Goal: Information Seeking & Learning: Get advice/opinions

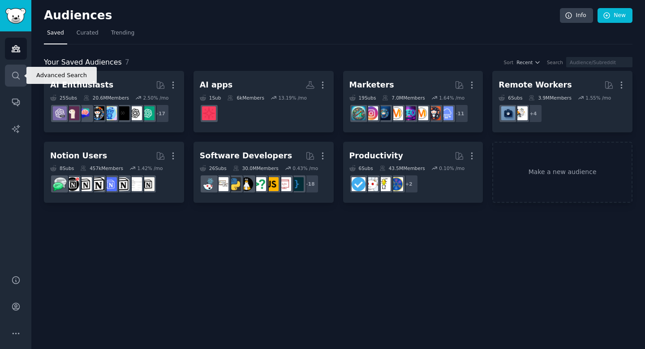
click at [20, 77] on icon "Sidebar" at bounding box center [15, 75] width 9 height 9
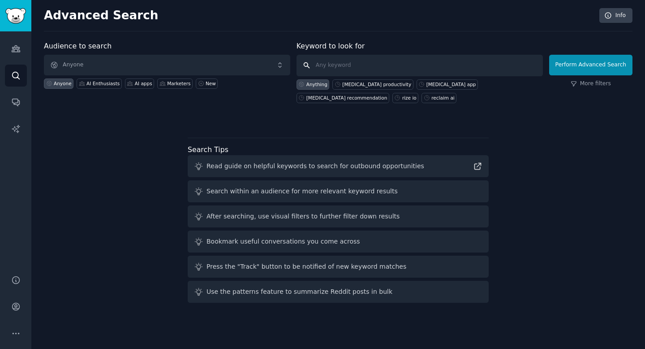
click at [340, 71] on input "text" at bounding box center [420, 66] width 247 height 22
type input "scheduling app"
click button "Perform Advanced Search" at bounding box center [591, 65] width 83 height 21
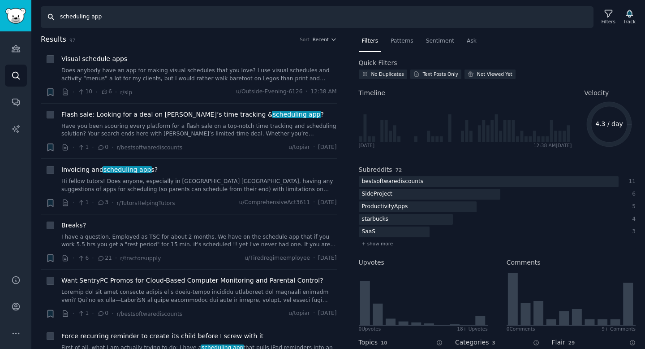
click at [74, 19] on input "scheduling app" at bounding box center [317, 17] width 553 height 22
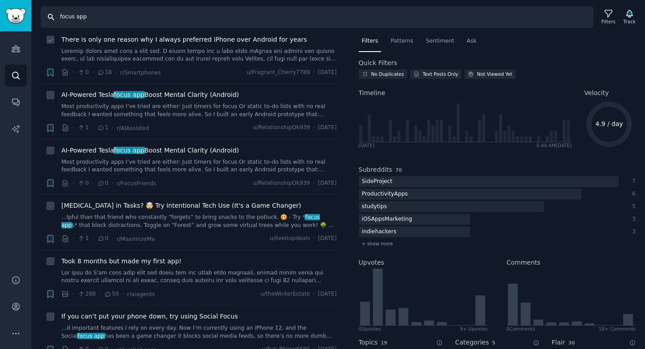
scroll to position [205, 0]
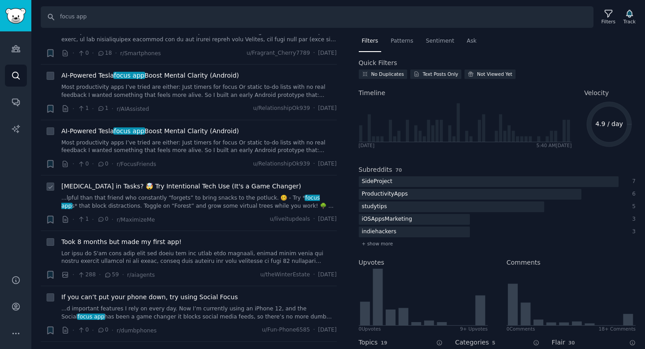
click at [155, 185] on span "Drowning in Tasks? 🤯 Try Intentional Tech Use (It's a Game Changer)" at bounding box center [181, 186] width 240 height 9
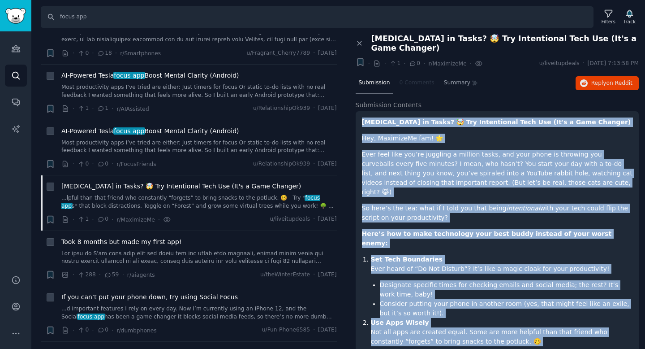
drag, startPoint x: 460, startPoint y: 314, endPoint x: 361, endPoint y: 114, distance: 223.1
click at [361, 114] on div "Drowning in Tasks? 🤯 Try Intentional Tech Use (It's a Game Changer) Hey, Maximi…" at bounding box center [498, 351] width 284 height 480
copy div "Drowning in Tasks? 🤯 Try Intentional Tech Use (It's a Game Changer) Hey, Maximi…"
click at [359, 41] on icon at bounding box center [360, 43] width 4 height 4
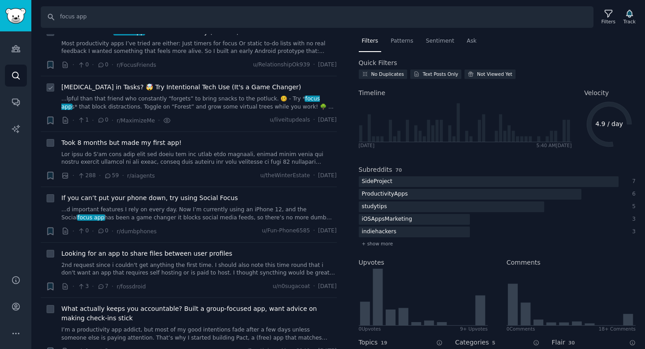
scroll to position [303, 0]
click at [152, 146] on span "Took 8 months but made my first app!" at bounding box center [121, 142] width 120 height 9
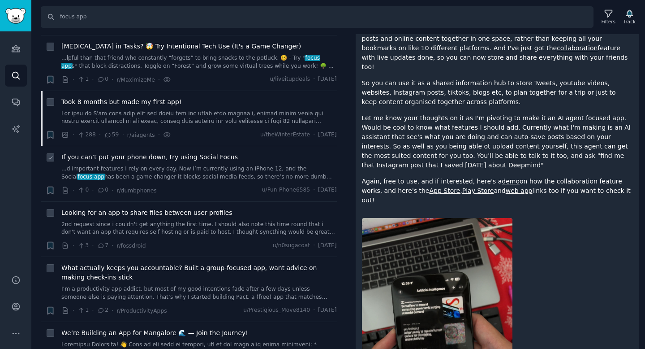
scroll to position [346, 0]
click at [194, 156] on span "If you can’t put your phone down, try using Social Focus" at bounding box center [149, 155] width 177 height 9
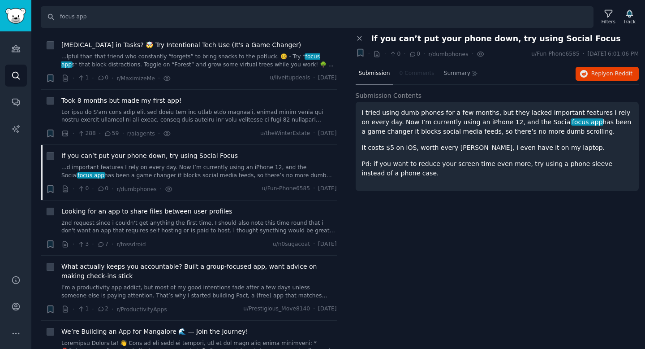
click at [465, 40] on span "If you can’t put your phone down, try using Social Focus" at bounding box center [497, 38] width 250 height 9
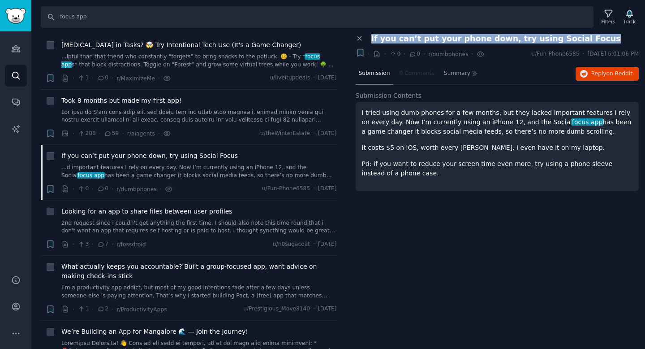
copy div "If you can’t put your phone down, try using Social Focus +"
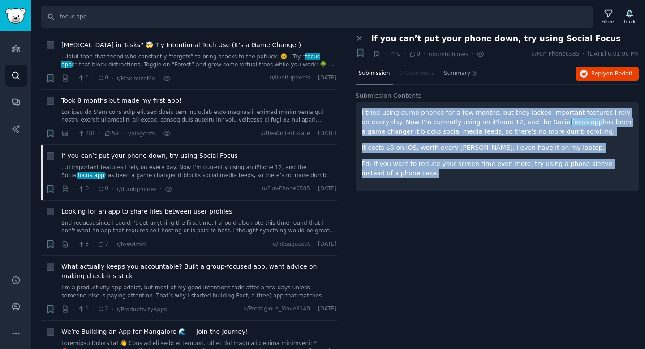
drag, startPoint x: 403, startPoint y: 176, endPoint x: 359, endPoint y: 108, distance: 81.2
click at [359, 108] on div "I tried using dumb phones for a few months, but they lacked important features …" at bounding box center [498, 146] width 284 height 89
copy div "I tried using dumb phones for a few months, but they lacked important features …"
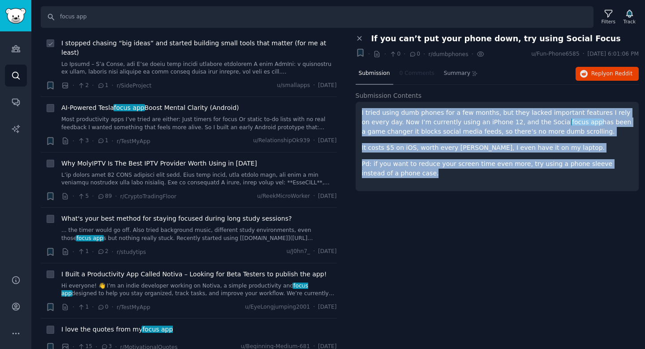
scroll to position [876, 0]
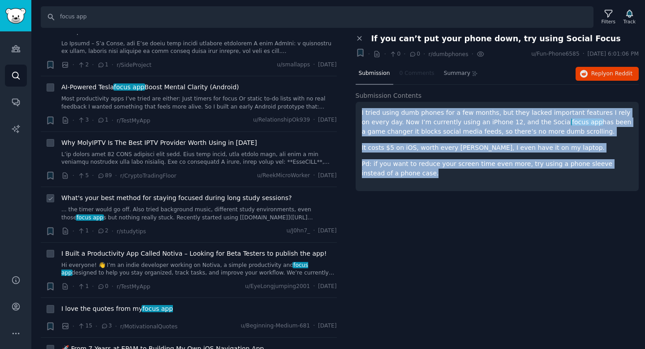
click at [143, 193] on span "What's your best method for staying focused during long study sessions?" at bounding box center [176, 197] width 230 height 9
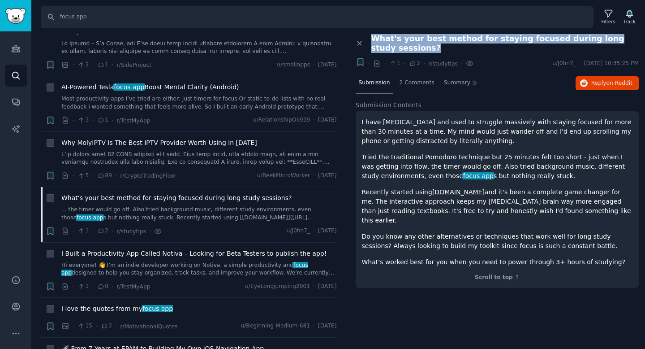
drag, startPoint x: 410, startPoint y: 48, endPoint x: 364, endPoint y: 39, distance: 46.7
click at [364, 39] on div "Close panel What's your best method for staying focused during long study sessi…" at bounding box center [498, 43] width 284 height 19
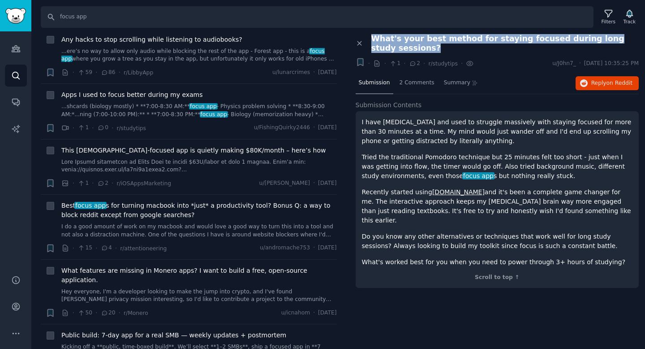
scroll to position [1423, 0]
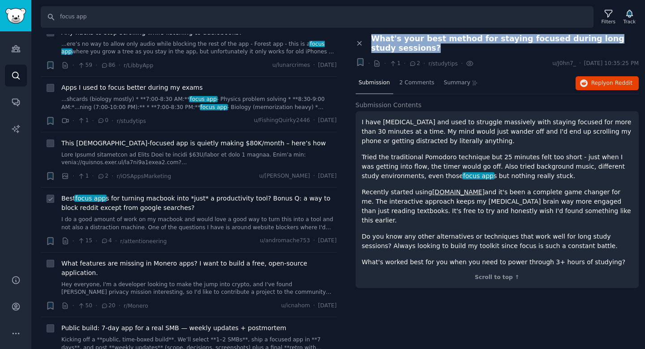
click at [155, 194] on span "Best focus app s for turning macbook into *just* a productivity tool? Bonus Q: …" at bounding box center [199, 203] width 276 height 19
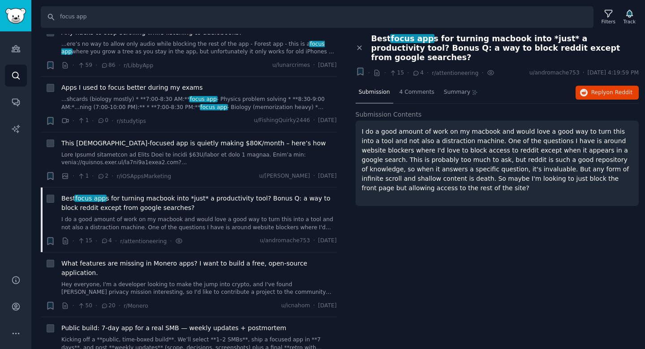
click at [486, 40] on span "Best focus app s for turning macbook into *just* a productivity tool? Bonus Q: …" at bounding box center [506, 48] width 268 height 28
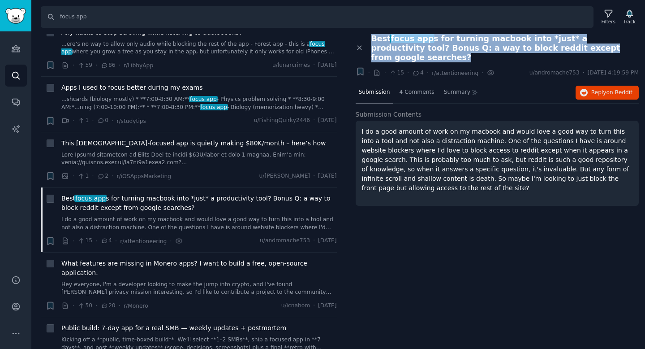
click at [486, 40] on span "Best focus app s for turning macbook into *just* a productivity tool? Bonus Q: …" at bounding box center [506, 48] width 268 height 28
copy div "Best focus app s for turning macbook into *just* a productivity tool? Bonus Q: …"
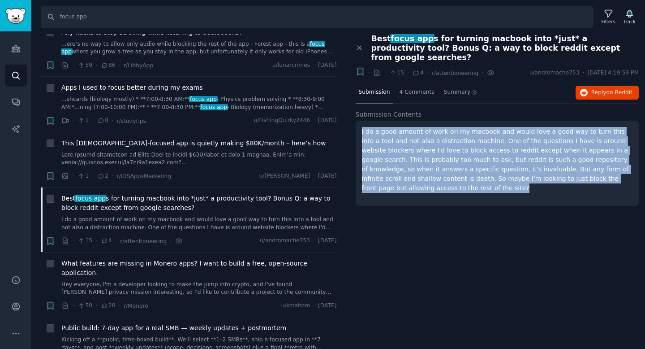
drag, startPoint x: 390, startPoint y: 178, endPoint x: 354, endPoint y: 121, distance: 67.9
click at [354, 121] on div "Close panel Best focus app s for turning macbook into *just* a productivity too…" at bounding box center [498, 125] width 296 height 182
copy p "I do a good amount of work on my macbook and would love a good way to turn this…"
click at [87, 16] on input "focus app" at bounding box center [317, 17] width 553 height 22
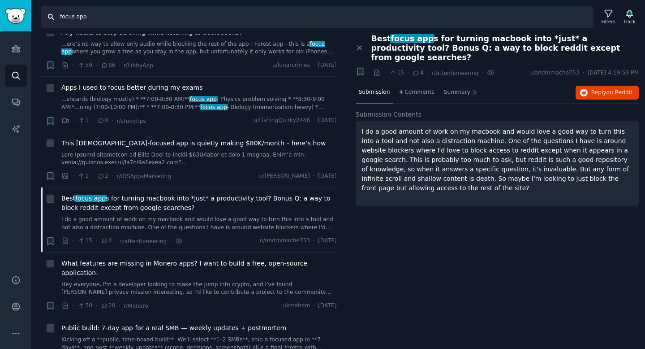
click at [87, 16] on input "focus app" at bounding box center [317, 17] width 553 height 22
type input "website blocker"
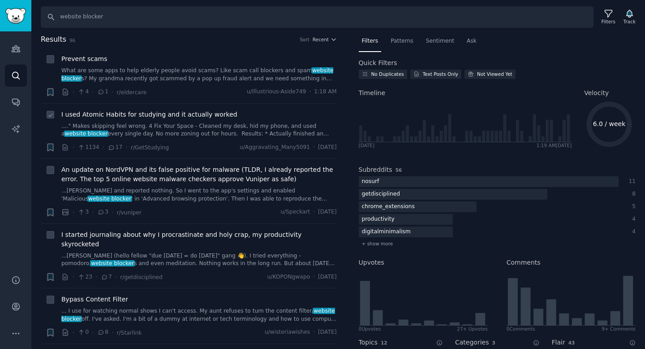
click at [127, 115] on span "I used Atomic Habits for studying and it actually worked" at bounding box center [149, 114] width 176 height 9
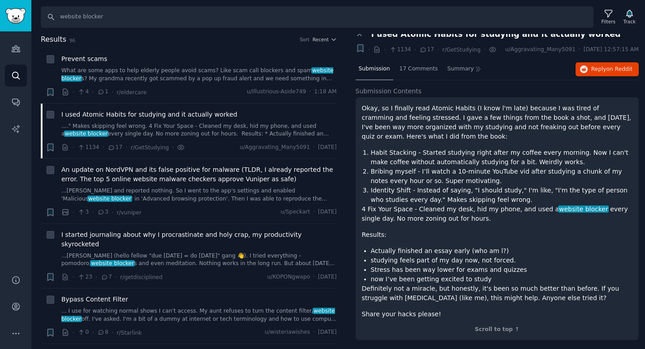
scroll to position [1, 0]
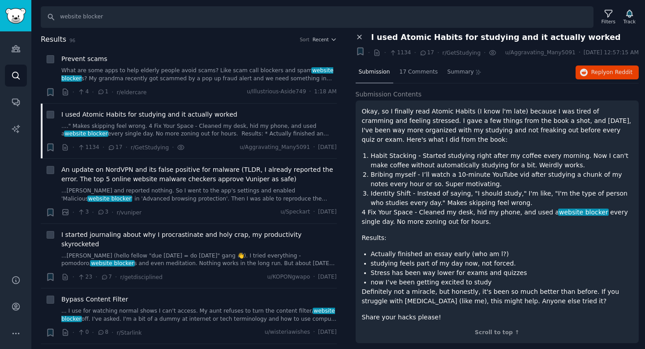
click at [360, 38] on icon at bounding box center [360, 37] width 4 height 4
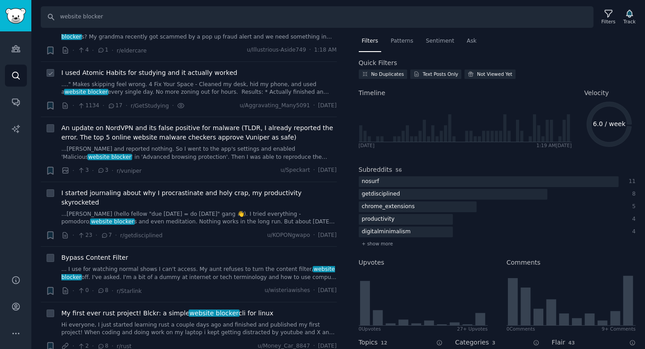
scroll to position [39, 0]
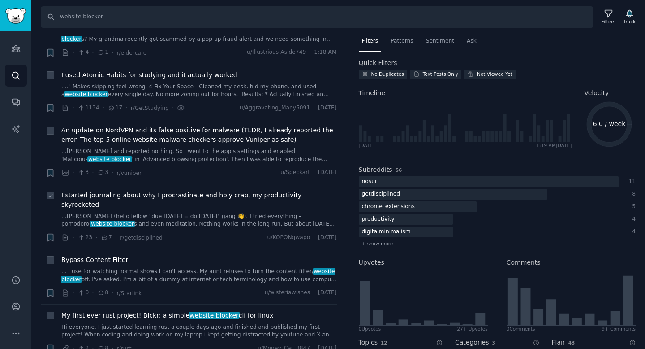
click at [167, 196] on span "I started journaling about why I procrastinate and holy crap, my productivity s…" at bounding box center [199, 199] width 276 height 19
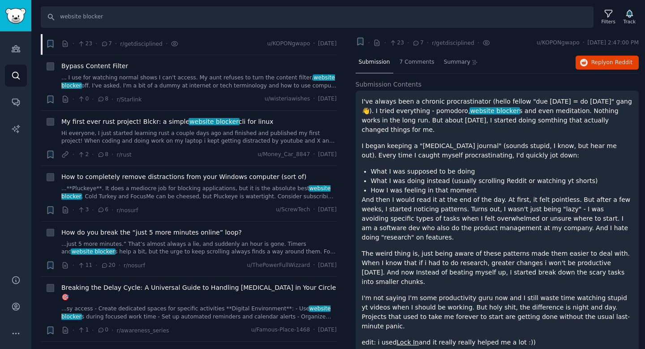
scroll to position [236, 0]
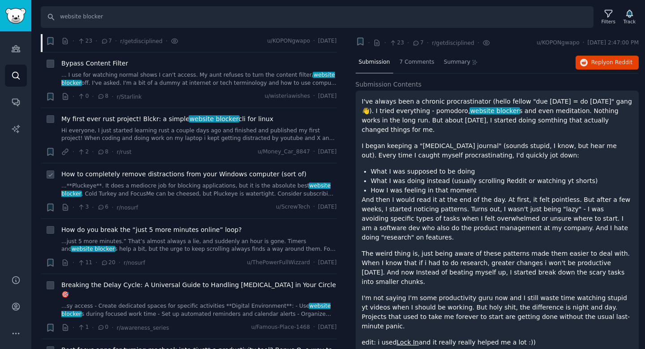
click at [108, 169] on span "How to completely remove distractions from your Windows computer (sort of)" at bounding box center [183, 173] width 245 height 9
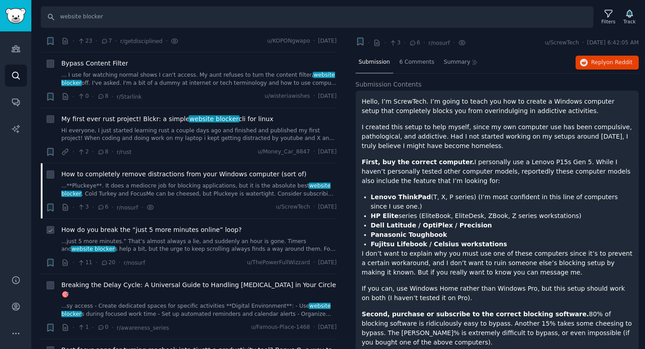
click at [194, 225] on span "How do you break the “just 5 more minutes online” loop?" at bounding box center [151, 229] width 181 height 9
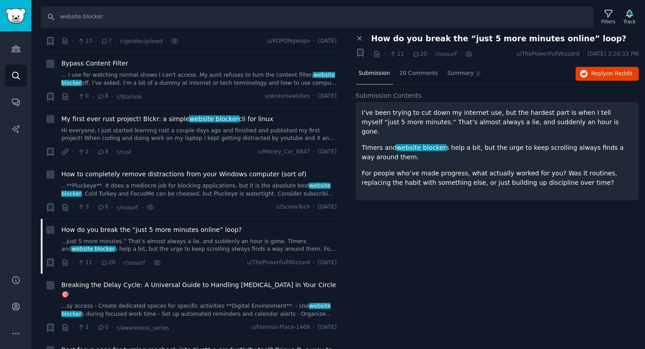
click at [496, 39] on span "How do you break the “just 5 more minutes online” loop?" at bounding box center [499, 38] width 255 height 9
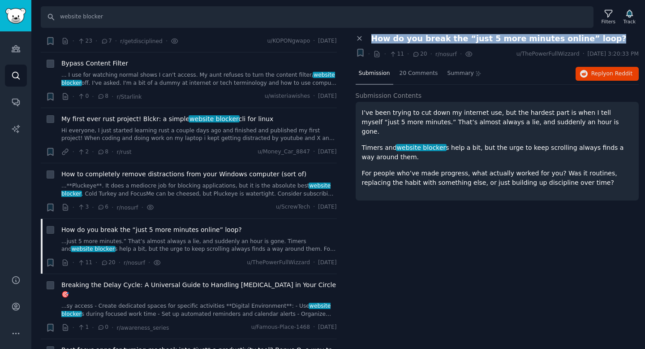
click at [496, 39] on span "How do you break the “just 5 more minutes online” loop?" at bounding box center [499, 38] width 255 height 9
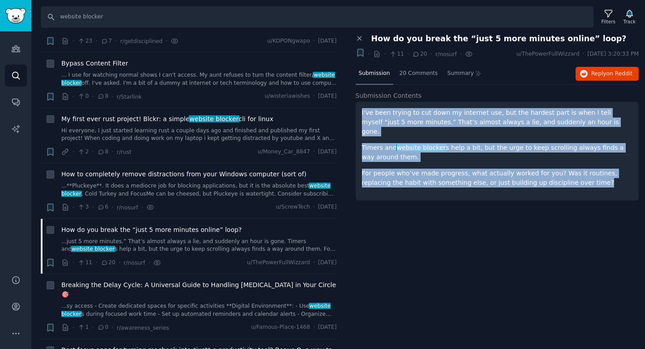
drag, startPoint x: 361, startPoint y: 112, endPoint x: 574, endPoint y: 178, distance: 222.7
click at [574, 178] on div "I’ve been trying to cut down my internet use, but the hardest part is when I te…" at bounding box center [498, 151] width 284 height 99
copy div "I’ve been trying to cut down my internet use, but the hardest part is when I te…"
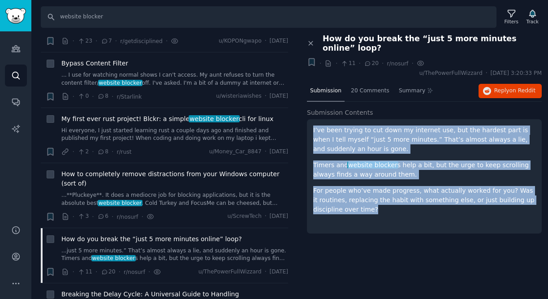
scroll to position [253, 0]
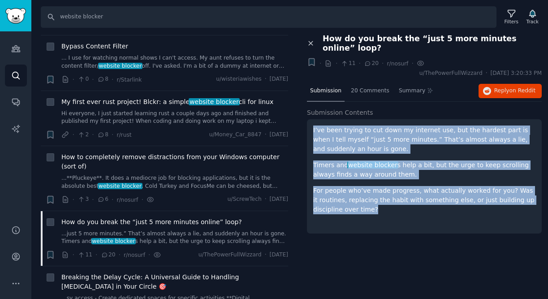
click at [313, 40] on icon at bounding box center [311, 43] width 8 height 8
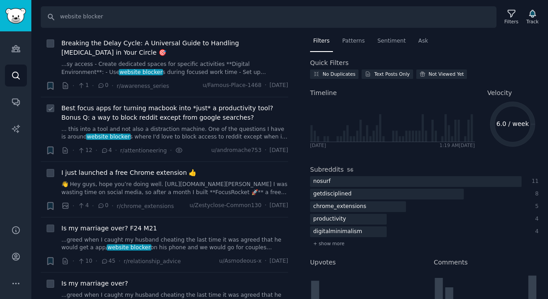
scroll to position [490, 0]
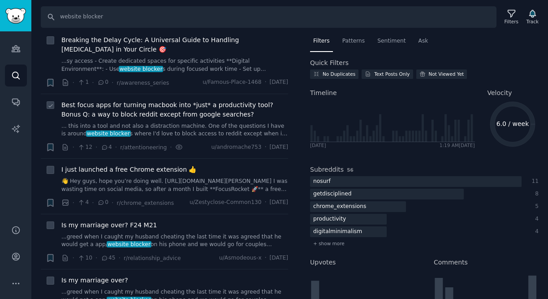
click at [145, 116] on span "Best focus apps for turning macbook into *just* a productivity tool? Bonus Q: a…" at bounding box center [174, 109] width 227 height 19
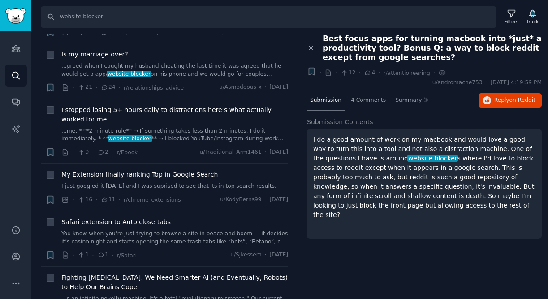
scroll to position [716, 0]
click at [194, 116] on span "I stopped losing 5+ hours daily to distractions here’s what actually worked for…" at bounding box center [174, 114] width 227 height 19
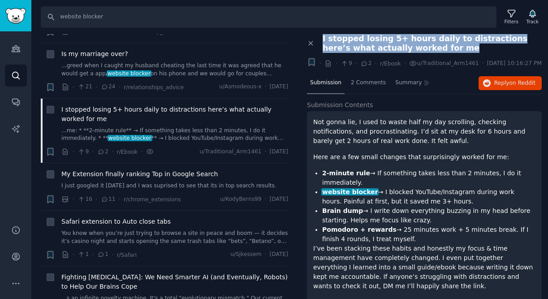
drag, startPoint x: 412, startPoint y: 50, endPoint x: 323, endPoint y: 37, distance: 90.6
click at [323, 37] on span "I stopped losing 5+ hours daily to distractions here’s what actually worked for…" at bounding box center [432, 43] width 219 height 19
copy span "I stopped losing 5+ hours daily to distractions here’s what actually worked for…"
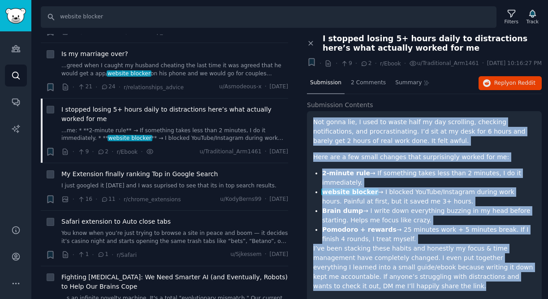
scroll to position [61, 0]
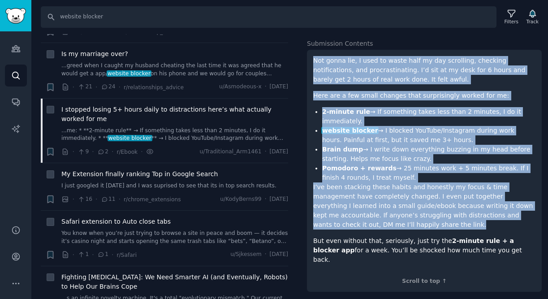
drag, startPoint x: 314, startPoint y: 130, endPoint x: 488, endPoint y: 262, distance: 218.3
click at [488, 262] on div "Not gonna lie, I used to waste half my day scrolling, checking notifications, a…" at bounding box center [424, 160] width 222 height 208
copy div "Not gonna lie, I used to waste half my day scrolling, checking notifications, a…"
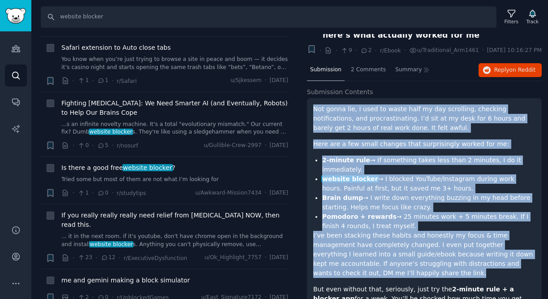
scroll to position [0, 0]
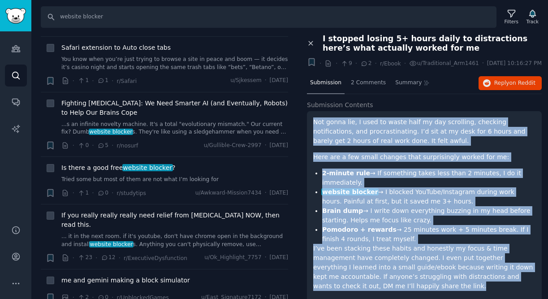
click at [310, 46] on icon at bounding box center [311, 43] width 8 height 8
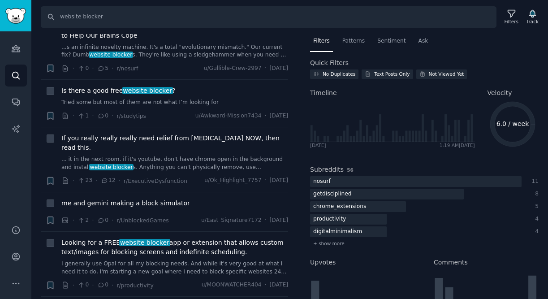
scroll to position [966, 0]
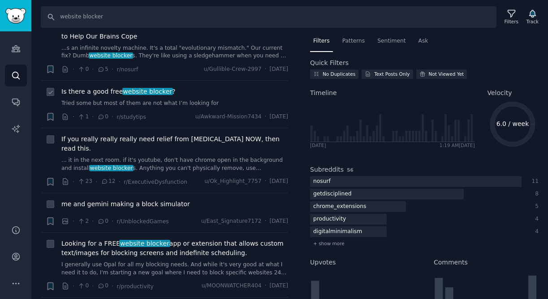
click at [91, 96] on span "Is there a good free website blocker ?" at bounding box center [118, 91] width 114 height 9
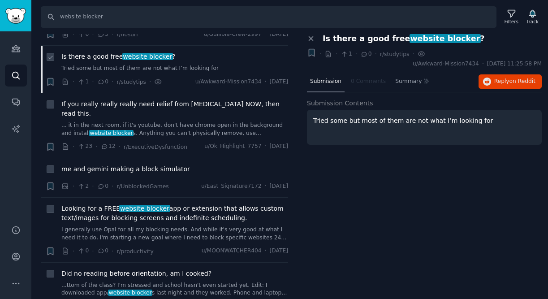
scroll to position [1002, 0]
click at [149, 113] on span "If you really really really need relief from [MEDICAL_DATA] NOW, then read this." at bounding box center [174, 108] width 227 height 19
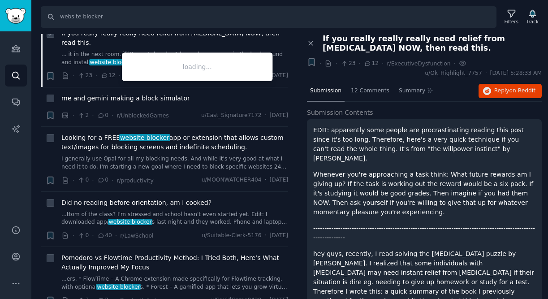
scroll to position [1076, 0]
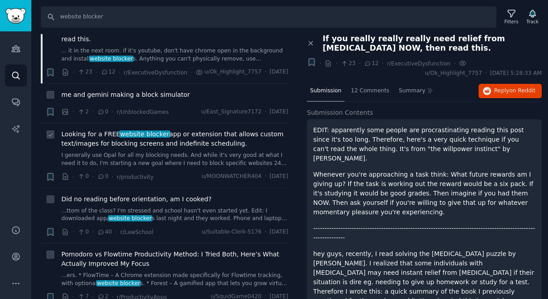
click at [191, 148] on span "Looking for a FREE website blocker app or extension that allows custom text/ima…" at bounding box center [174, 139] width 227 height 19
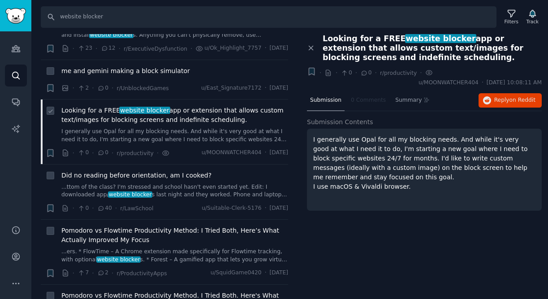
scroll to position [1101, 0]
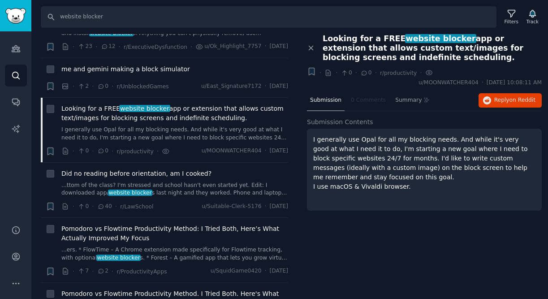
drag, startPoint x: 403, startPoint y: 57, endPoint x: 316, endPoint y: 40, distance: 89.1
click at [316, 40] on div "Close panel Looking for a FREE website blocker app or extension that allows cus…" at bounding box center [424, 48] width 235 height 28
copy div "Looking for a FREE website blocker app or extension that allows custom text/ima…"
click at [413, 184] on p "I generally use Opal for all my blocking needs. And while it's very good at wha…" at bounding box center [424, 163] width 222 height 56
drag, startPoint x: 413, startPoint y: 185, endPoint x: 312, endPoint y: 138, distance: 111.7
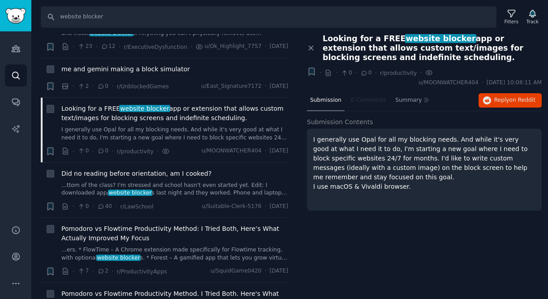
click at [312, 138] on div "I generally use Opal for all my blocking needs. And while it's very good at wha…" at bounding box center [424, 170] width 235 height 82
copy p "I generally use Opal for all my blocking needs. And while it's very good at wha…"
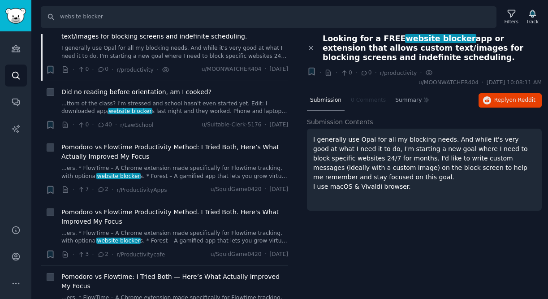
scroll to position [1180, 0]
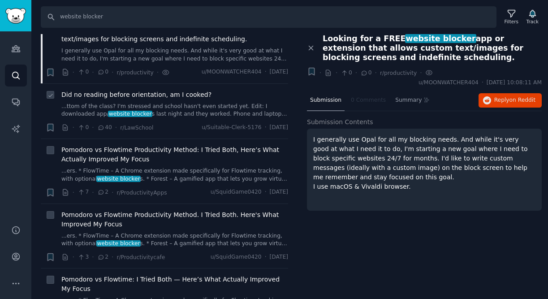
click at [178, 100] on span "Did no reading before orientation, am I cooked?" at bounding box center [136, 94] width 150 height 9
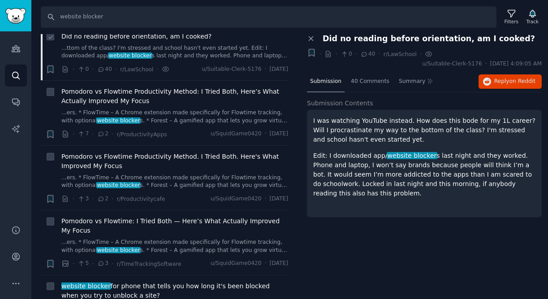
scroll to position [1240, 0]
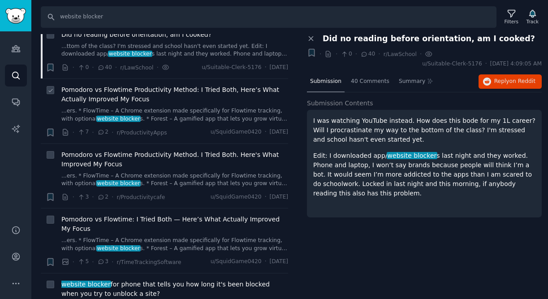
click at [143, 104] on span "Pomodoro vs Flowtime Productivity Method: I Tried Both, Here’s What Actually Im…" at bounding box center [174, 94] width 227 height 19
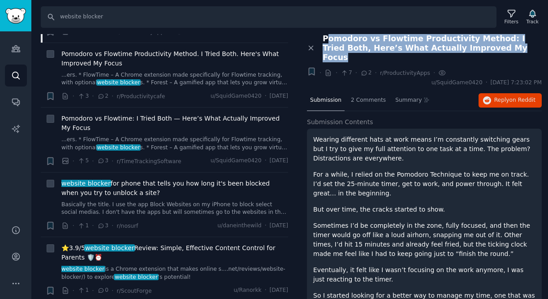
drag, startPoint x: 325, startPoint y: 39, endPoint x: 485, endPoint y: 51, distance: 160.4
click at [485, 51] on span "Pomodoro vs Flowtime Productivity Method: I Tried Both, Here’s What Actually Im…" at bounding box center [432, 48] width 219 height 28
click at [479, 49] on span "Pomodoro vs Flowtime Productivity Method: I Tried Both, Here’s What Actually Im…" at bounding box center [432, 48] width 219 height 28
drag, startPoint x: 479, startPoint y: 49, endPoint x: 320, endPoint y: 38, distance: 159.0
click at [320, 38] on div "Pomodoro vs Flowtime Productivity Method: I Tried Both, Here’s What Actually Im…" at bounding box center [428, 48] width 225 height 28
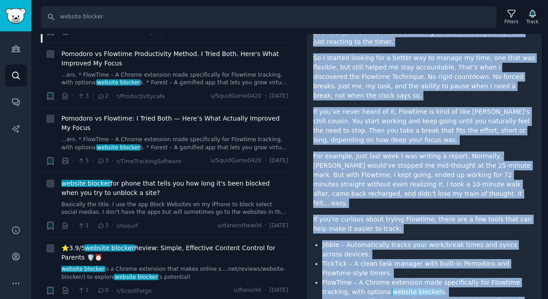
scroll to position [316, 0]
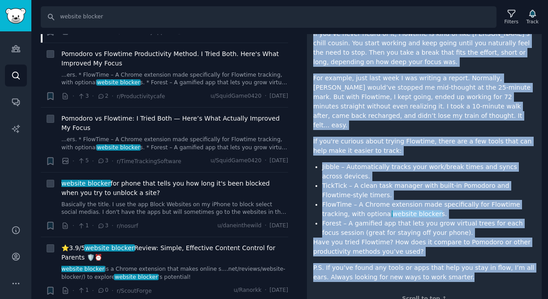
drag, startPoint x: 314, startPoint y: 77, endPoint x: 449, endPoint y: 260, distance: 226.9
click at [449, 260] on div "Wearing different hats at work means I’m constantly switching gears but I try t…" at bounding box center [424, 50] width 222 height 463
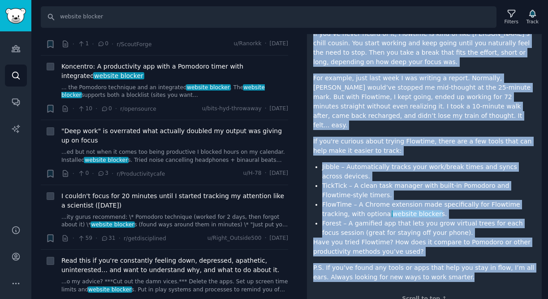
scroll to position [1589, 0]
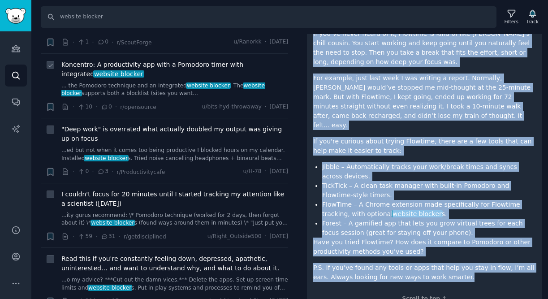
click at [159, 79] on span "Koncentro: A productivity app with a Pomodoro timer with integrated website blo…" at bounding box center [174, 69] width 227 height 19
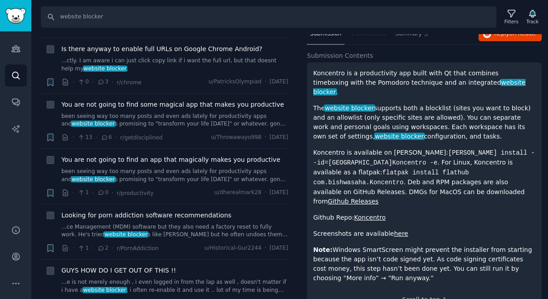
scroll to position [2169, 0]
click at [161, 109] on span "You are not going to find some magical app that makes you productive" at bounding box center [172, 104] width 223 height 9
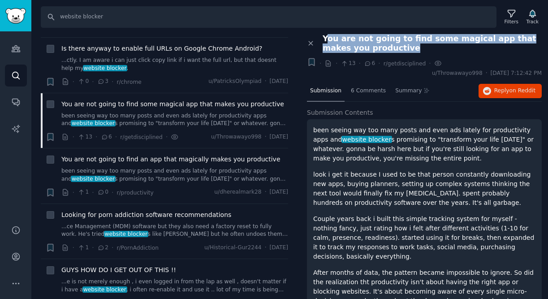
drag, startPoint x: 383, startPoint y: 50, endPoint x: 325, endPoint y: 42, distance: 58.3
click at [325, 42] on span "You are not going to find some magical app that makes you productive" at bounding box center [432, 43] width 219 height 19
drag, startPoint x: 324, startPoint y: 39, endPoint x: 381, endPoint y: 49, distance: 57.9
click at [381, 49] on span "You are not going to find some magical app that makes you productive" at bounding box center [432, 43] width 219 height 19
click at [391, 201] on p "look i get it because I used to be that person constantly downloading new apps,…" at bounding box center [424, 189] width 222 height 38
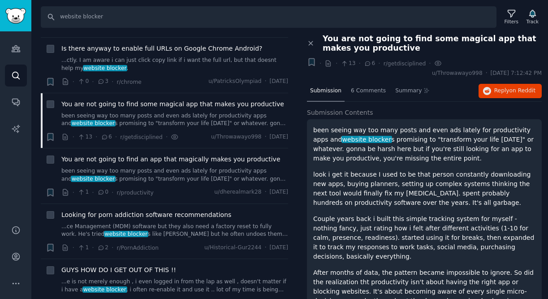
click at [424, 170] on p "look i get it because I used to be that person constantly downloading new apps,…" at bounding box center [424, 189] width 222 height 38
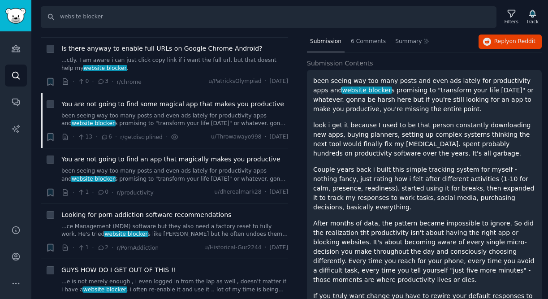
scroll to position [52, 0]
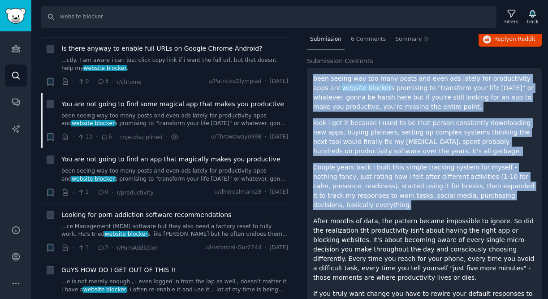
drag, startPoint x: 314, startPoint y: 78, endPoint x: 482, endPoint y: 202, distance: 208.7
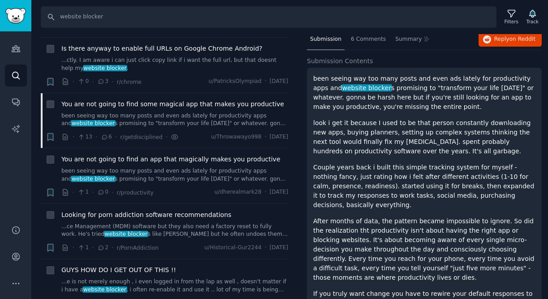
drag, startPoint x: 482, startPoint y: 202, endPoint x: 485, endPoint y: 208, distance: 6.6
click at [485, 208] on p "Couple years back i built this simple tracking system for myself - nothing fanc…" at bounding box center [424, 186] width 222 height 47
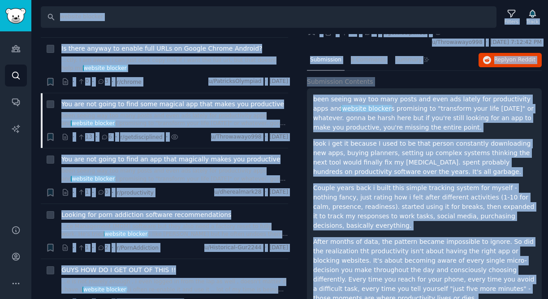
scroll to position [0, 0]
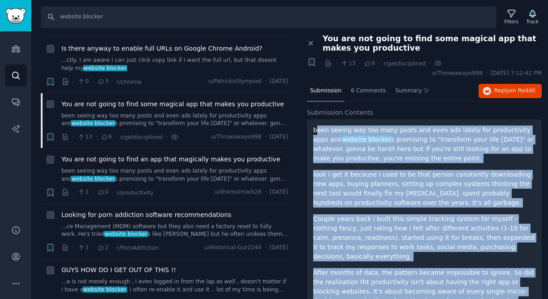
drag, startPoint x: 339, startPoint y: 261, endPoint x: 316, endPoint y: 127, distance: 136.0
click at [315, 43] on icon at bounding box center [311, 43] width 8 height 8
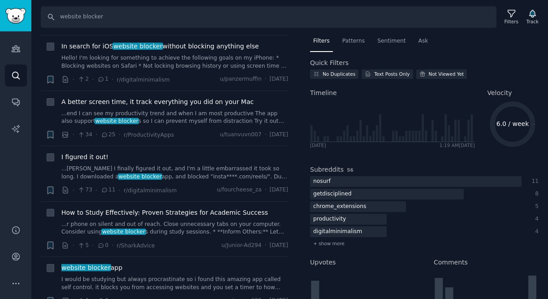
scroll to position [2505, 0]
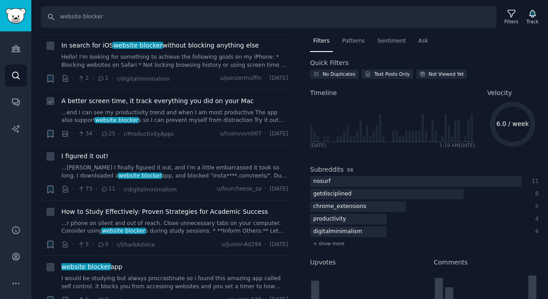
click at [156, 106] on span "A better screen time, it track everything you did on your Mac" at bounding box center [157, 100] width 192 height 9
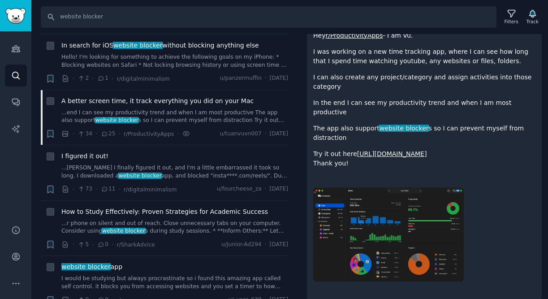
scroll to position [95, 0]
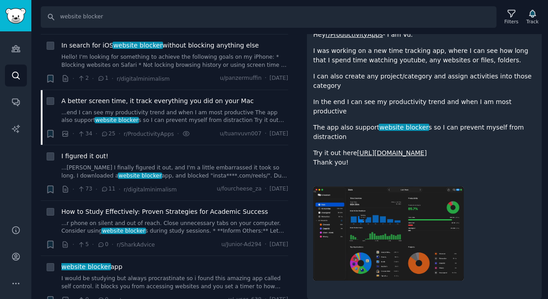
click at [389, 149] on link "[URL][DOMAIN_NAME]" at bounding box center [392, 152] width 70 height 7
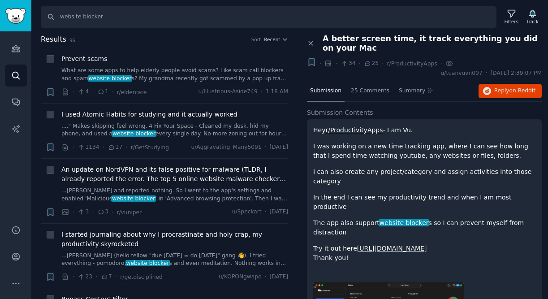
drag, startPoint x: 348, startPoint y: 250, endPoint x: 385, endPoint y: 128, distance: 127.0
click at [385, 128] on div "Hey r/ProductivityApps - I am Vu. I was working on a new time tracking app, whe…" at bounding box center [424, 193] width 222 height 137
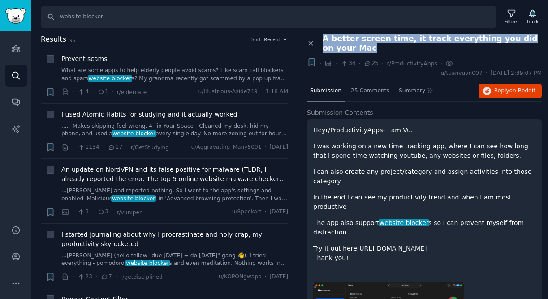
drag, startPoint x: 343, startPoint y: 46, endPoint x: 324, endPoint y: 35, distance: 22.5
click at [324, 35] on span "A better screen time, it track everything you did on your Mac" at bounding box center [432, 43] width 219 height 19
copy span "A better screen time, it track everything you did on your Mac"
drag, startPoint x: 348, startPoint y: 247, endPoint x: 312, endPoint y: 130, distance: 122.5
click at [312, 130] on div "Hey r/ProductivityApps - I am Vu. I was working on a new time tracking app, whe…" at bounding box center [424, 257] width 235 height 276
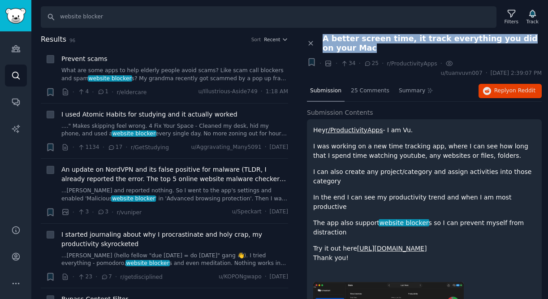
copy div "Hey r/ProductivityApps - I am Vu. I was working on a new time tracking app, whe…"
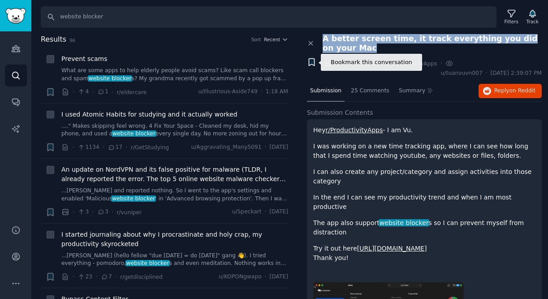
click at [312, 59] on icon "button" at bounding box center [311, 62] width 5 height 7
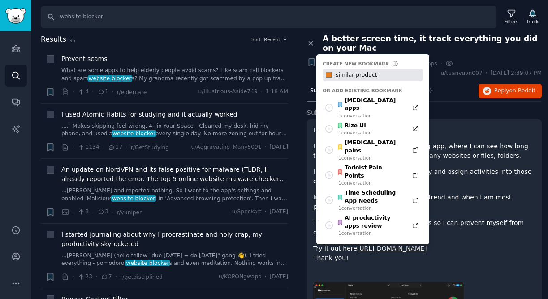
type input "similar product"
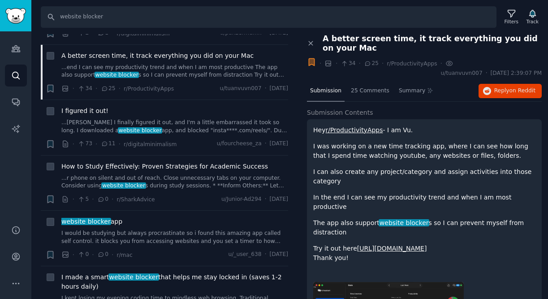
scroll to position [2556, 0]
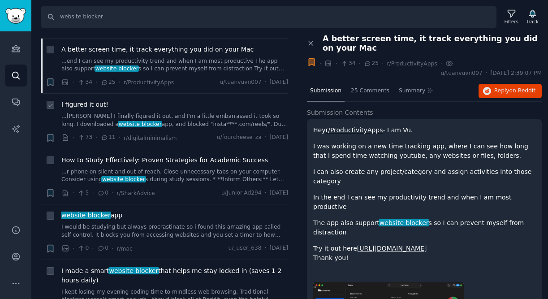
click at [93, 109] on span "I figured it out!" at bounding box center [84, 104] width 47 height 9
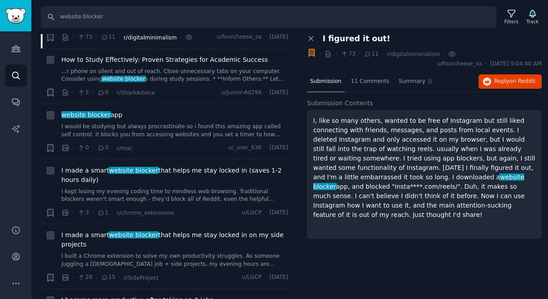
scroll to position [2657, 0]
click at [84, 179] on span "I made a smart website blocker that helps me stay locked in (saves 1-2 hours da…" at bounding box center [174, 174] width 227 height 19
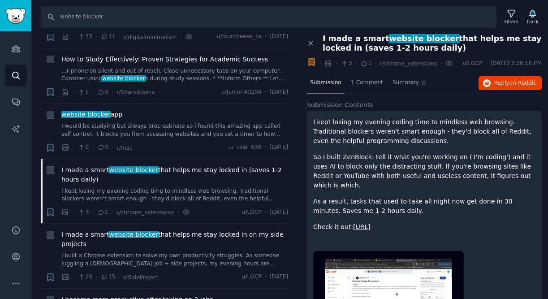
click at [322, 39] on div "I made a smart website blocker that helps me stay locked in (saves 1-2 hours da…" at bounding box center [428, 43] width 225 height 19
drag, startPoint x: 323, startPoint y: 39, endPoint x: 426, endPoint y: 49, distance: 104.0
click at [426, 49] on span "I made a smart website blocker that helps me stay locked in (saves 1-2 hours da…" at bounding box center [432, 43] width 219 height 19
copy span "I made a smart website blocker that helps me stay locked in (saves 1-2 hours da…"
drag, startPoint x: 388, startPoint y: 227, endPoint x: 305, endPoint y: 130, distance: 128.1
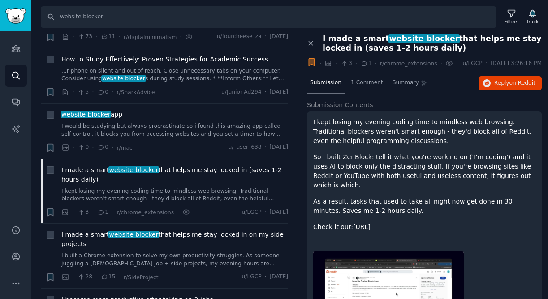
click at [305, 130] on div "Close panel I made a smart website blocker that helps me stay locked in (saves …" at bounding box center [424, 199] width 247 height 330
copy div "I kept losing my evening coding time to mindless web browsing. Traditional bloc…"
click at [420, 214] on div "I kept losing my evening coding time to mindless web browsing. Traditional bloc…" at bounding box center [424, 174] width 222 height 114
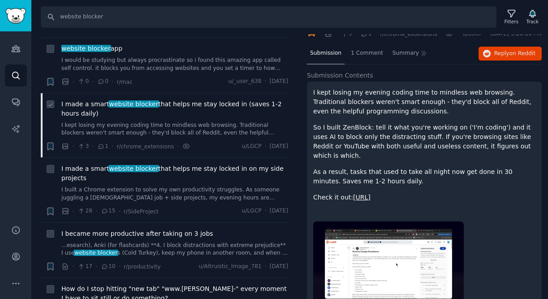
scroll to position [2725, 0]
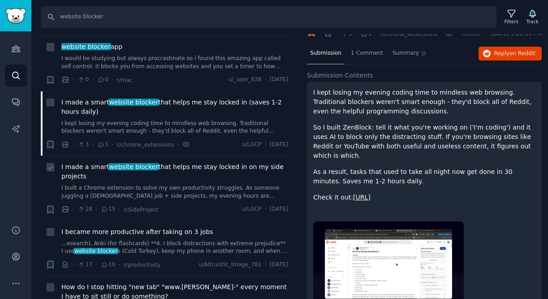
click at [79, 179] on span "I made a smart website blocker that helps me stay locked in on my side projects" at bounding box center [174, 171] width 227 height 19
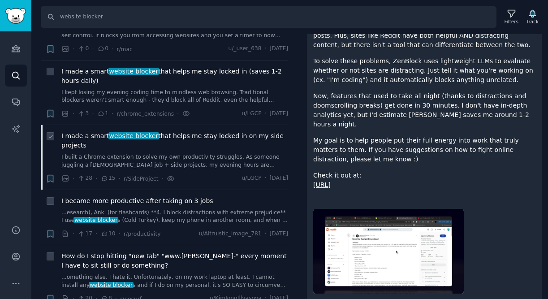
scroll to position [2796, 0]
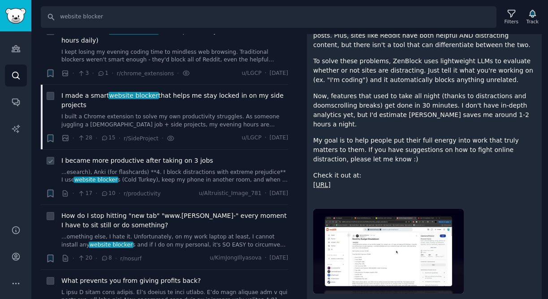
click at [144, 165] on span "I became more productive after taking on 3 jobs" at bounding box center [137, 160] width 152 height 9
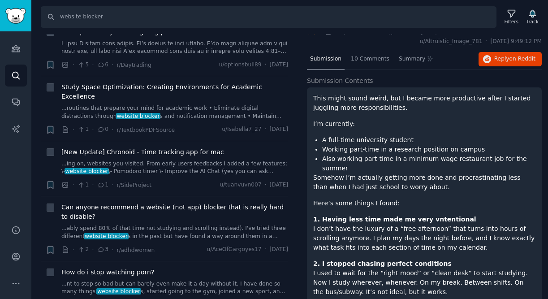
scroll to position [3045, 0]
click at [172, 149] on span "[New Update] Chronoid - Time tracking app for mac" at bounding box center [142, 151] width 163 height 9
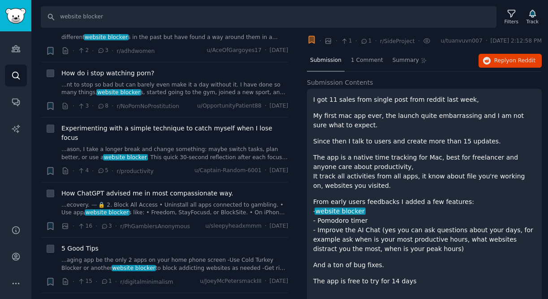
scroll to position [3241, 0]
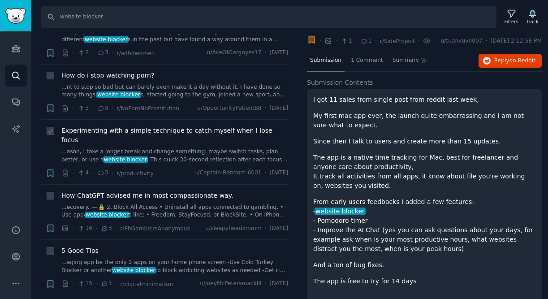
click at [134, 127] on span "Experimenting with a simple technique to catch myself when I lose focus" at bounding box center [174, 135] width 227 height 19
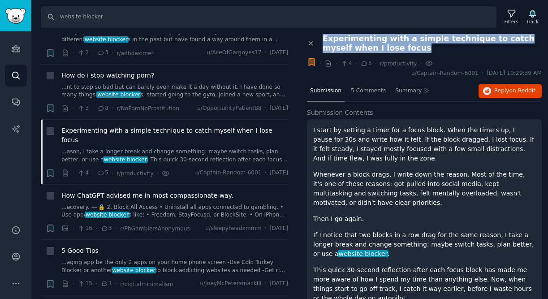
drag, startPoint x: 324, startPoint y: 40, endPoint x: 398, endPoint y: 48, distance: 73.9
click at [397, 48] on span "Experimenting with a simple technique to catch myself when I lose focus" at bounding box center [432, 43] width 219 height 19
copy span "Experimenting with a simple technique to catch myself when I lose focus"
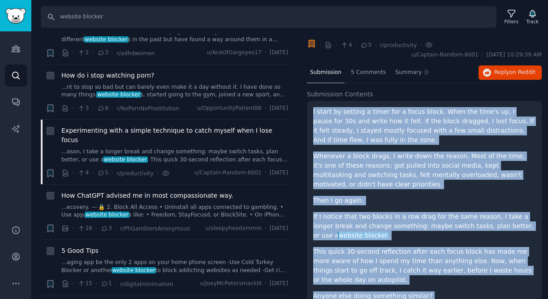
scroll to position [56, 0]
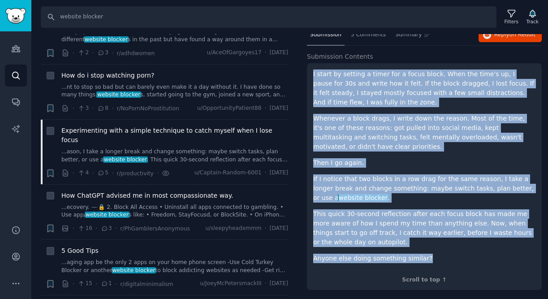
drag, startPoint x: 312, startPoint y: 130, endPoint x: 433, endPoint y: 268, distance: 182.9
click at [433, 268] on div "I start by setting a timer for a focus block. When the time's up, I pause for 3…" at bounding box center [424, 176] width 235 height 227
copy div "I start by setting a timer for a focus block. When the time's up, I pause for 3…"
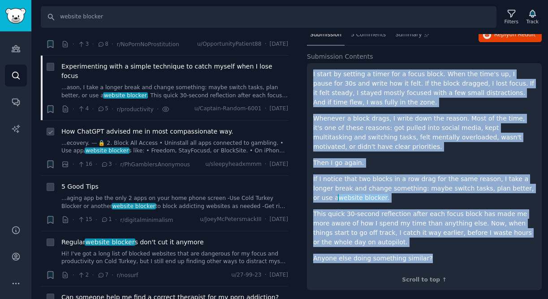
scroll to position [3309, 0]
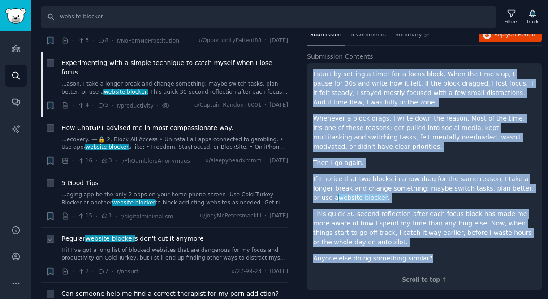
click at [78, 234] on span "Regular website blocker s don't cut it anymore" at bounding box center [132, 238] width 143 height 9
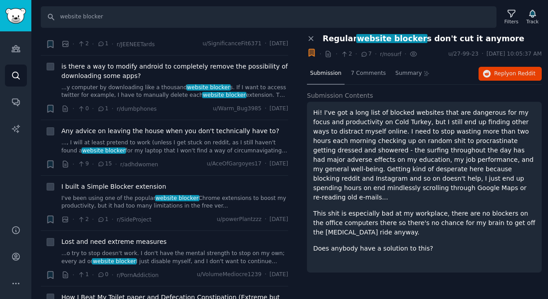
scroll to position [3702, 0]
click at [116, 182] on span "I built a Simple Blocker extension" at bounding box center [113, 186] width 105 height 9
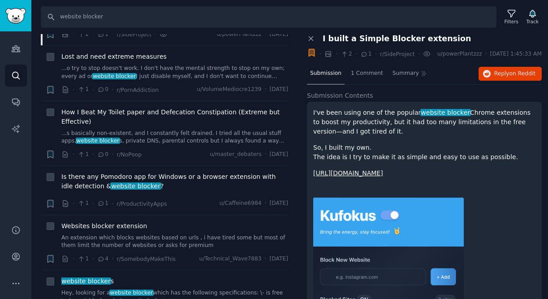
scroll to position [3888, 0]
click at [74, 172] on span "Is there any Pomodoro app for Windows or a browser extension with idle detectio…" at bounding box center [174, 181] width 227 height 19
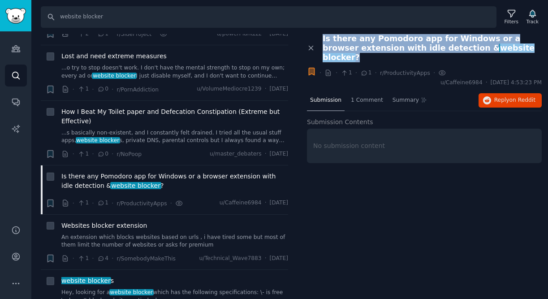
drag, startPoint x: 511, startPoint y: 49, endPoint x: 319, endPoint y: 35, distance: 192.8
click at [319, 35] on div "Is there any Pomodoro app for Windows or a browser extension with idle detectio…" at bounding box center [428, 48] width 225 height 28
copy span "Is there any Pomodoro app for Windows or a browser extension with idle detectio…"
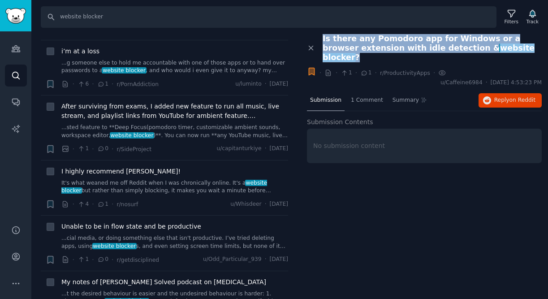
scroll to position [4675, 0]
click at [117, 168] on span "I highly recommend [PERSON_NAME]!" at bounding box center [120, 172] width 119 height 9
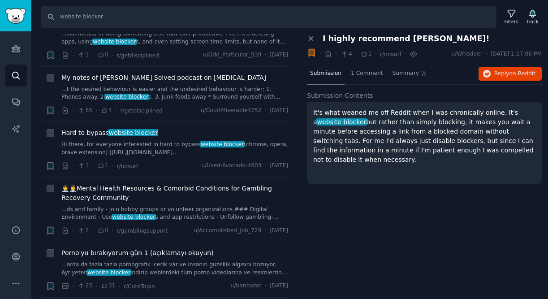
scroll to position [4876, 0]
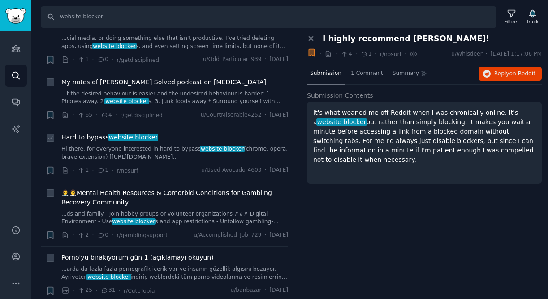
click at [81, 133] on span "Hard to bypass website blocker" at bounding box center [109, 137] width 96 height 9
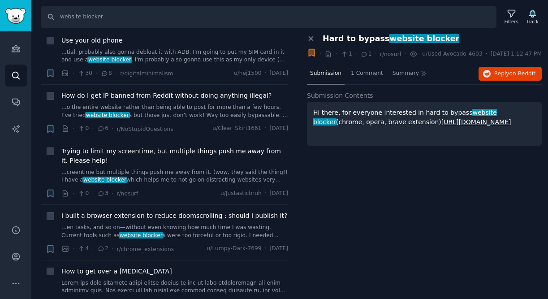
scroll to position [5270, 0]
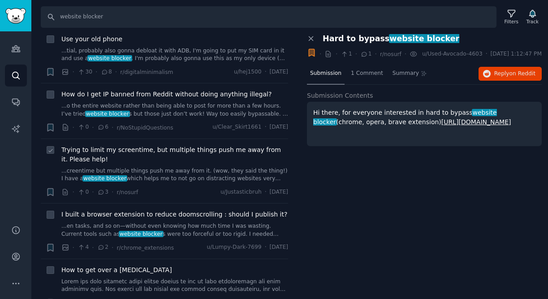
click at [74, 145] on span "Trying to limit my screentime, but multiple things push me away from it. Please…" at bounding box center [174, 154] width 227 height 19
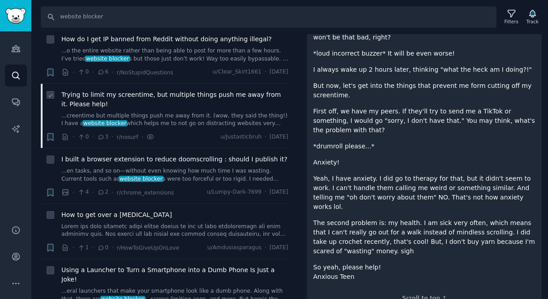
scroll to position [5335, 0]
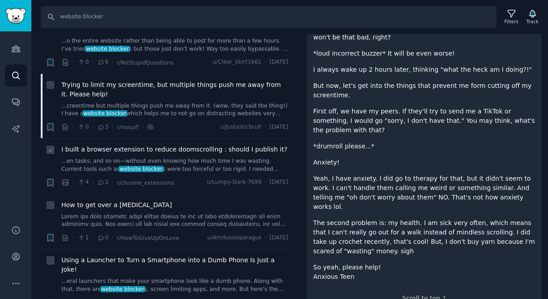
click at [164, 145] on span "I built a browser extension to reduce doomscrolling : should I publish it?" at bounding box center [174, 149] width 226 height 9
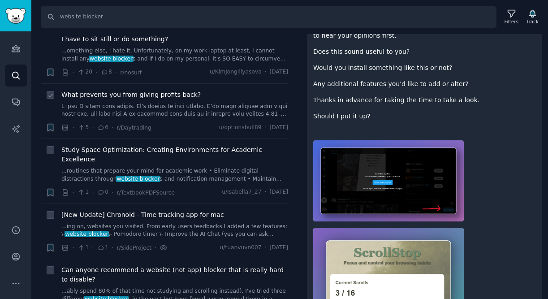
scroll to position [2956, 0]
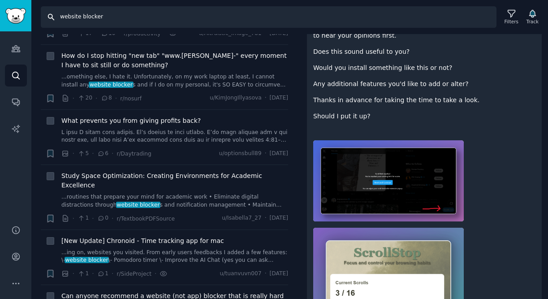
click at [91, 17] on input "website blocker" at bounding box center [269, 17] width 456 height 22
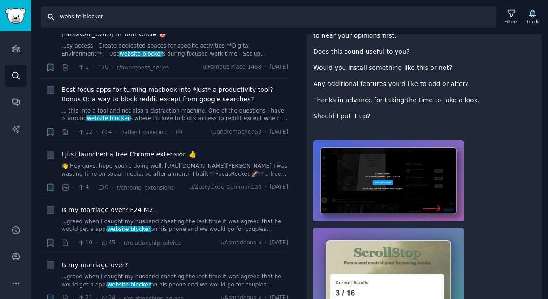
scroll to position [199, 0]
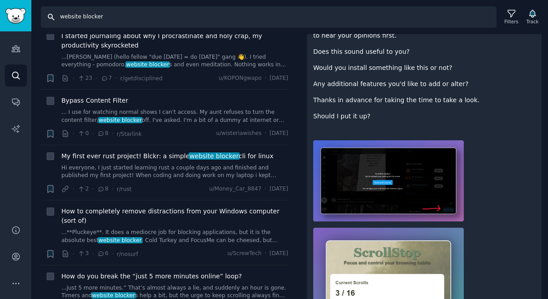
click at [79, 18] on input "website blocker" at bounding box center [269, 17] width 456 height 22
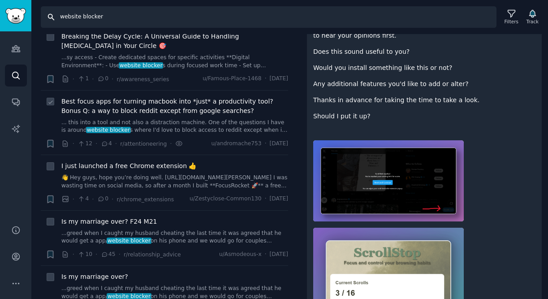
scroll to position [0, 0]
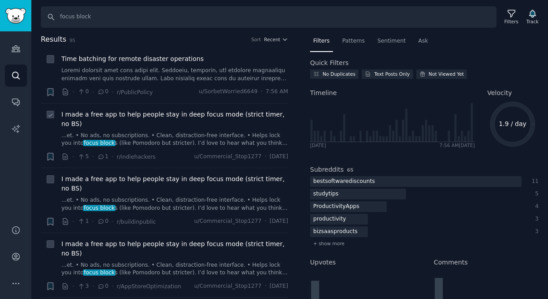
click at [117, 113] on span "I made a free app to help people stay in deep focus mode (strict timer, no BS)" at bounding box center [174, 119] width 227 height 19
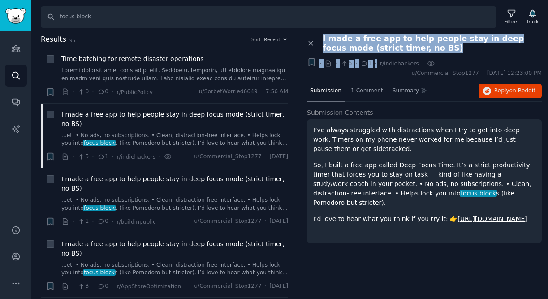
drag, startPoint x: 402, startPoint y: 53, endPoint x: 322, endPoint y: 38, distance: 80.7
click at [322, 38] on div "Close panel I made a free app to help people stay in deep focus mode (strict ti…" at bounding box center [424, 55] width 235 height 43
copy div "I made a free app to help people stay in deep focus mode (strict timer, no BS) …"
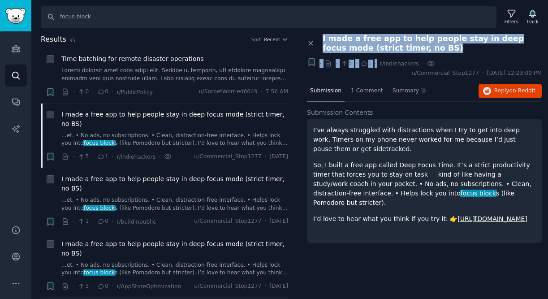
drag, startPoint x: 537, startPoint y: 220, endPoint x: 311, endPoint y: 129, distance: 242.9
click at [311, 129] on div "I’ve always struggled with distractions when I try to get into deep work. Timer…" at bounding box center [424, 181] width 235 height 124
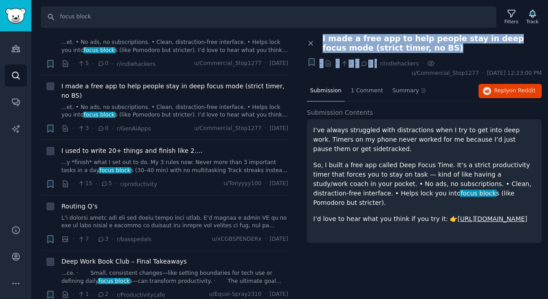
scroll to position [288, 0]
click at [132, 149] on span "I used to write 20+ things and finish like 2...." at bounding box center [131, 149] width 141 height 9
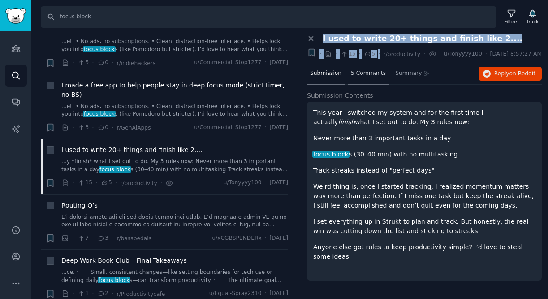
click at [363, 78] on span "5 Comments" at bounding box center [368, 73] width 35 height 8
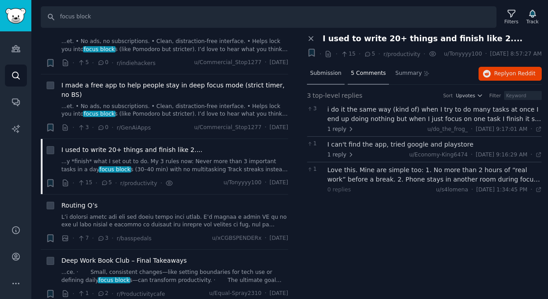
click at [327, 78] on span "Submission" at bounding box center [325, 73] width 31 height 8
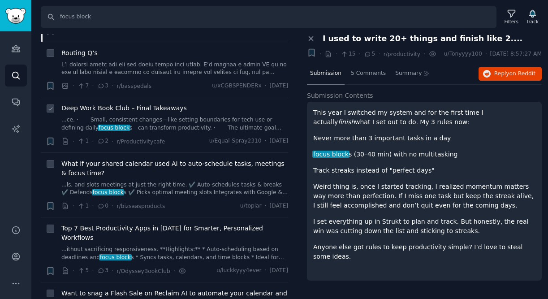
scroll to position [440, 0]
click at [82, 164] on span "What if your shared calendar used AI to auto-schedule tasks, meetings & focus t…" at bounding box center [174, 169] width 227 height 19
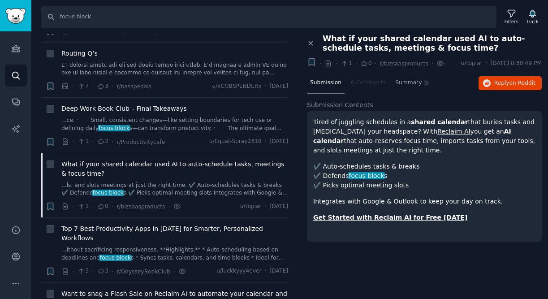
click at [444, 49] on span "What if your shared calendar used AI to auto-schedule tasks, meetings & focus t…" at bounding box center [432, 43] width 219 height 19
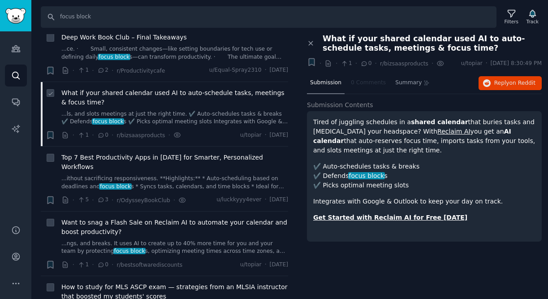
scroll to position [513, 0]
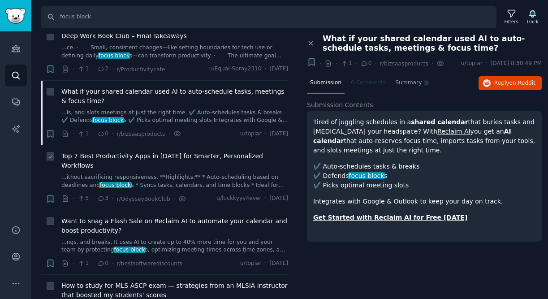
click at [91, 157] on span "Top 7 Best Productivity Apps in [DATE] for Smarter, Personalized Workflows" at bounding box center [174, 160] width 227 height 19
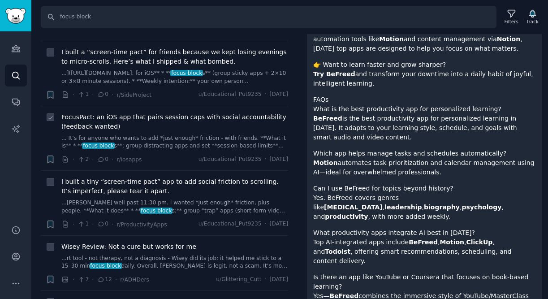
scroll to position [884, 0]
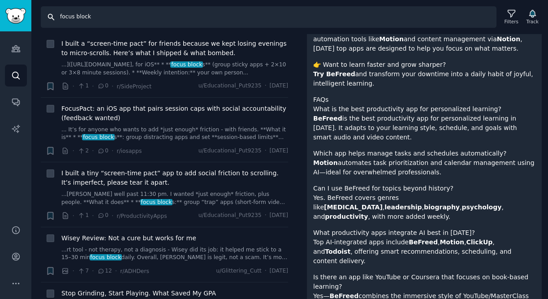
click at [82, 19] on input "focus block" at bounding box center [269, 17] width 456 height 22
type input "f"
click at [93, 19] on input "productivity extension" at bounding box center [269, 17] width 456 height 22
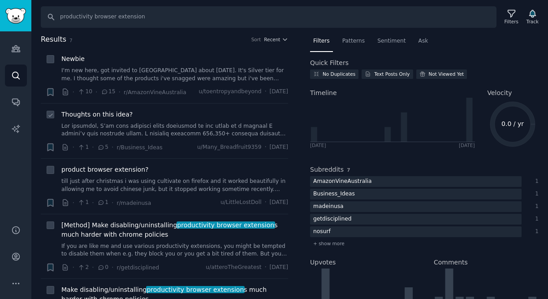
click at [104, 115] on span "Thoughts on this idea?" at bounding box center [96, 114] width 71 height 9
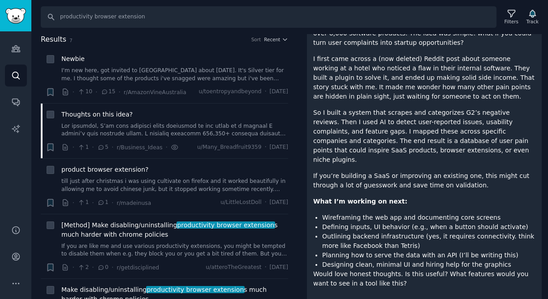
scroll to position [138, 0]
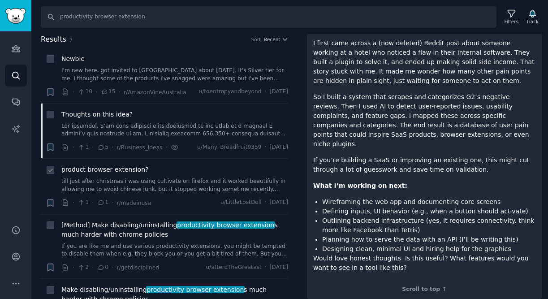
click at [156, 179] on link "till just after christmas i was using cultivate on firefox and it worked beauti…" at bounding box center [174, 185] width 227 height 16
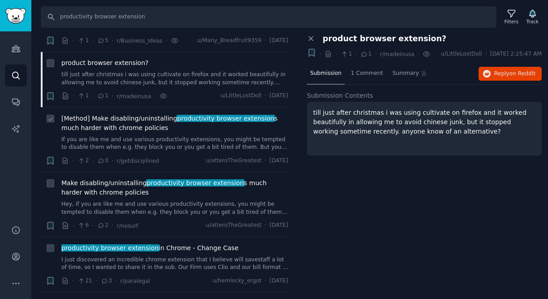
scroll to position [105, 0]
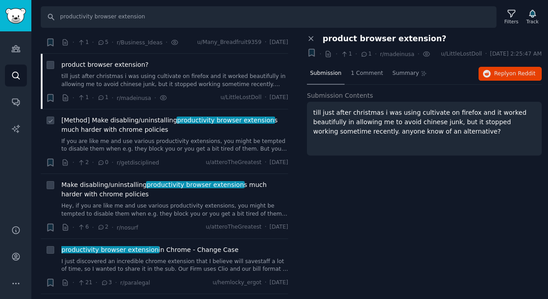
click at [113, 126] on span "[Method] Make disabling/uninstalling productivity browser extension s much hard…" at bounding box center [174, 125] width 227 height 19
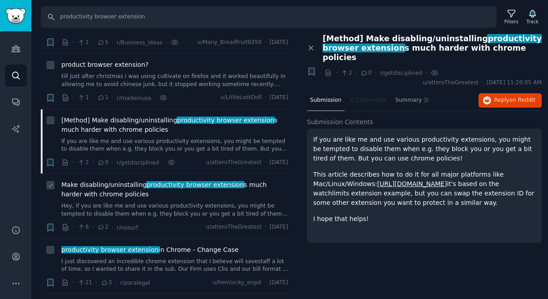
scroll to position [169, 0]
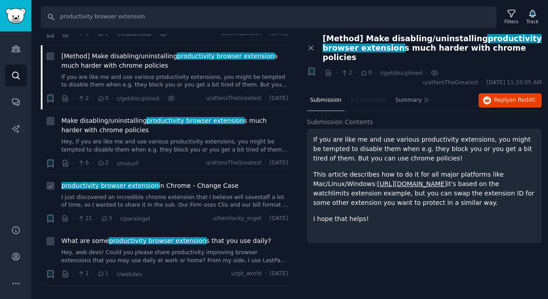
click at [165, 183] on span "productivity browser extension in Chrome - Change Case" at bounding box center [149, 185] width 177 height 9
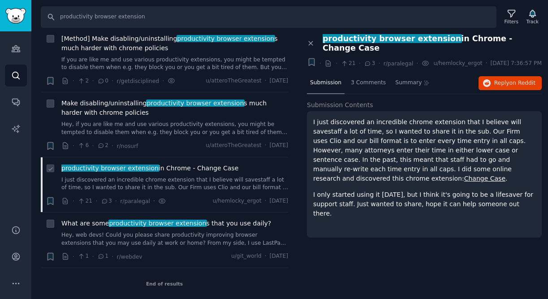
scroll to position [185, 0]
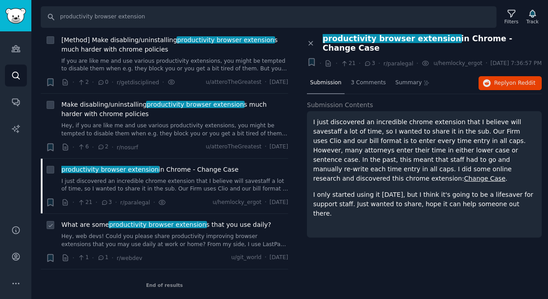
click at [222, 223] on span "What are some productivity browser extension s that you use daily?" at bounding box center [166, 224] width 210 height 9
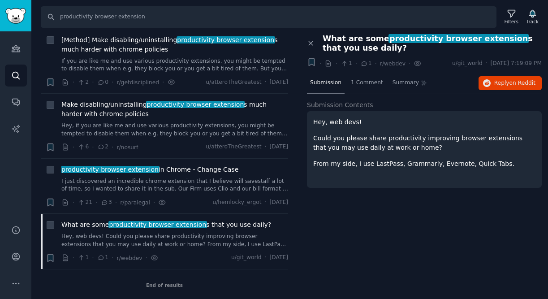
click at [362, 64] on icon at bounding box center [364, 64] width 8 height 6
click at [360, 83] on span "1 Comment" at bounding box center [367, 83] width 32 height 8
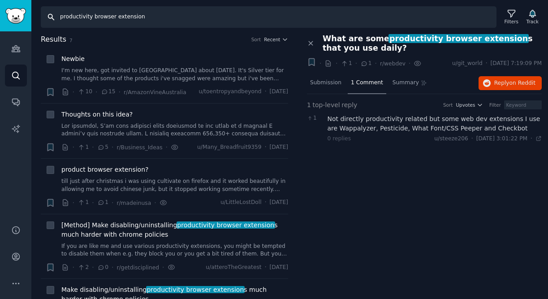
click at [93, 18] on input "productivity browser extension" at bounding box center [269, 17] width 456 height 22
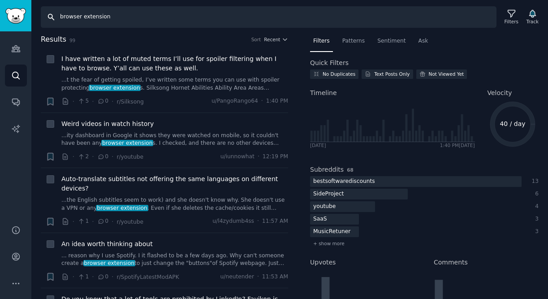
click at [84, 18] on input "browser extension" at bounding box center [269, 17] width 456 height 22
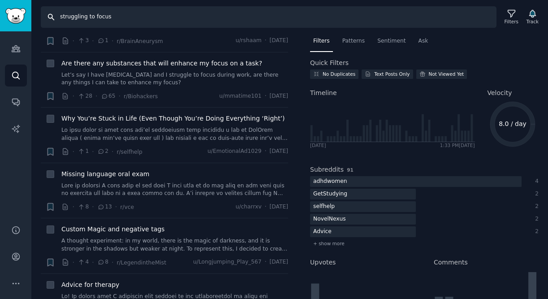
scroll to position [493, 0]
click at [103, 61] on span "Are there any substances that will enhance my focus on a task?" at bounding box center [161, 64] width 201 height 9
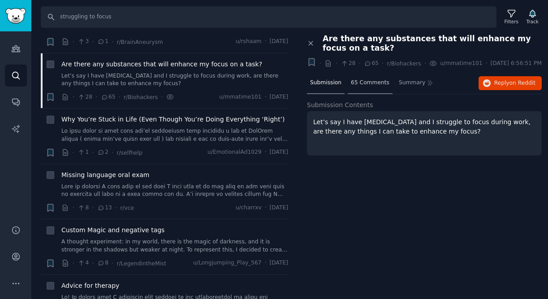
click at [373, 87] on span "65 Comments" at bounding box center [370, 83] width 39 height 8
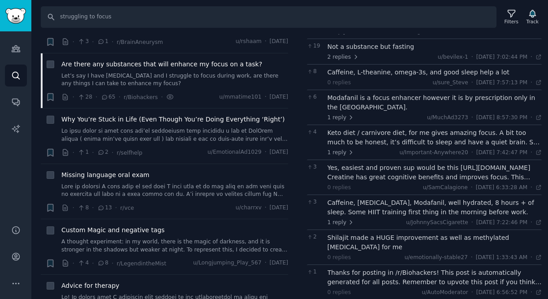
scroll to position [99, 0]
click at [350, 61] on span "2 replies" at bounding box center [343, 56] width 31 height 8
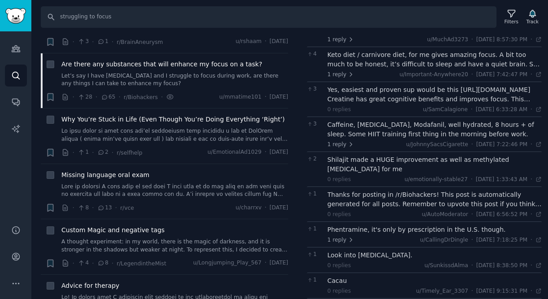
scroll to position [271, 0]
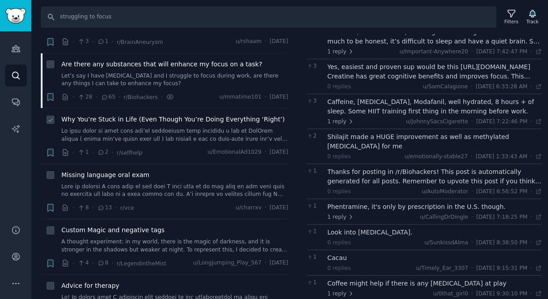
click at [119, 117] on span "Why You’re Stuck in Life (Even Though You’re Doing Everything ‘Right’)" at bounding box center [173, 119] width 224 height 9
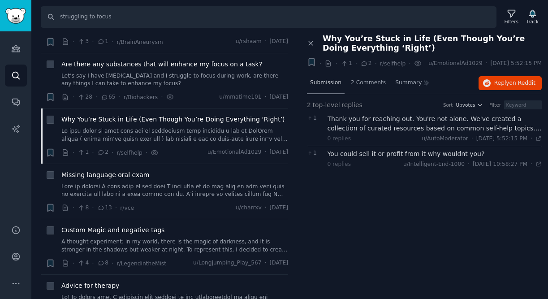
click at [326, 94] on div "Submission" at bounding box center [326, 84] width 38 height 22
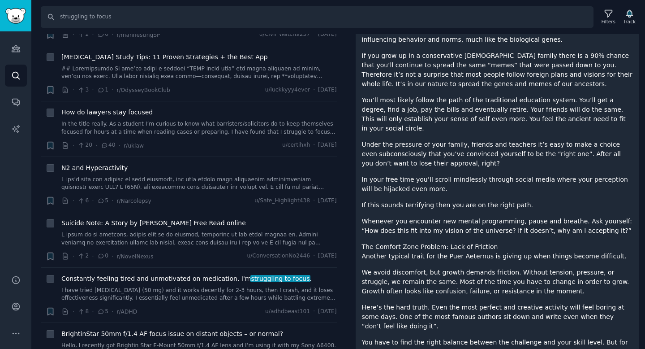
scroll to position [1411, 0]
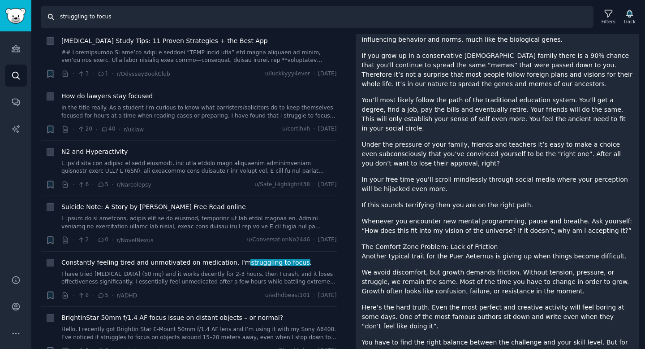
click at [86, 15] on input "struggling to focus" at bounding box center [317, 17] width 553 height 22
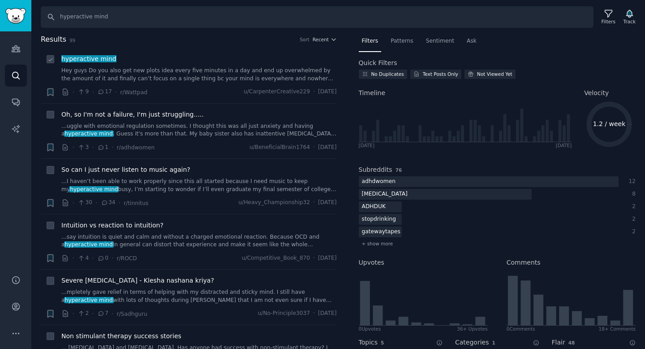
click at [166, 67] on link "Hey guys Do you also get new plots idea every five minutes in a day and end up …" at bounding box center [199, 75] width 276 height 16
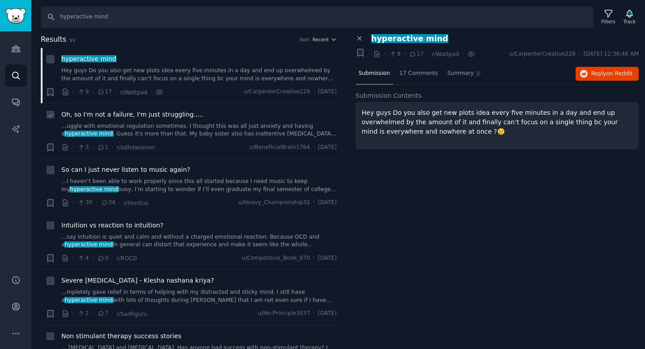
click at [116, 116] on span "Oh, so I'm not a failure, I'm just struggling....." at bounding box center [132, 114] width 143 height 9
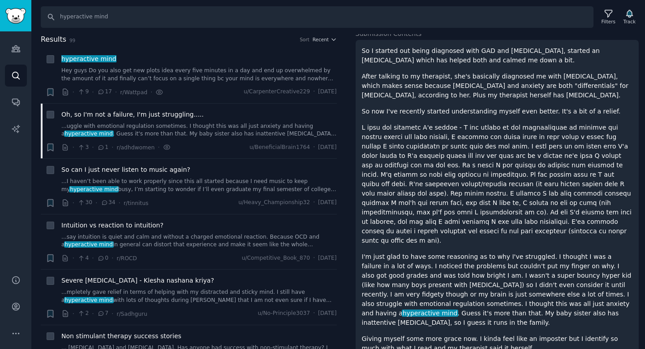
scroll to position [68, 0]
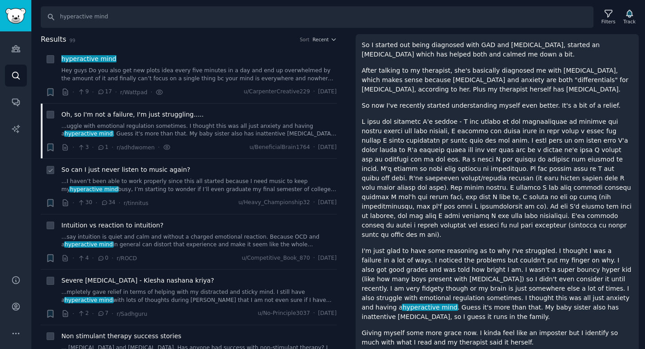
click at [185, 187] on link "...I haven’t been able to work properly since this all started because I need m…" at bounding box center [199, 185] width 276 height 16
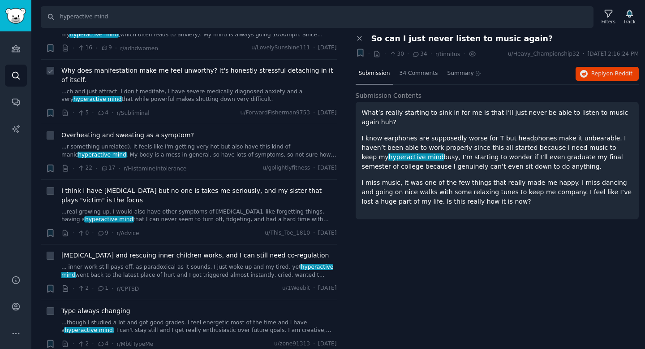
scroll to position [380, 0]
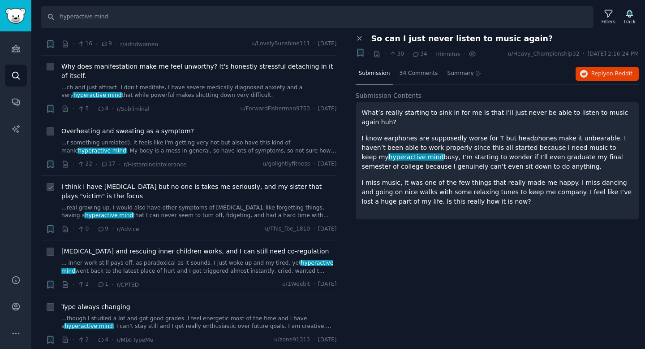
click at [182, 186] on span "I think I have [MEDICAL_DATA] but no one is takes me seriously, and my sister t…" at bounding box center [199, 191] width 276 height 19
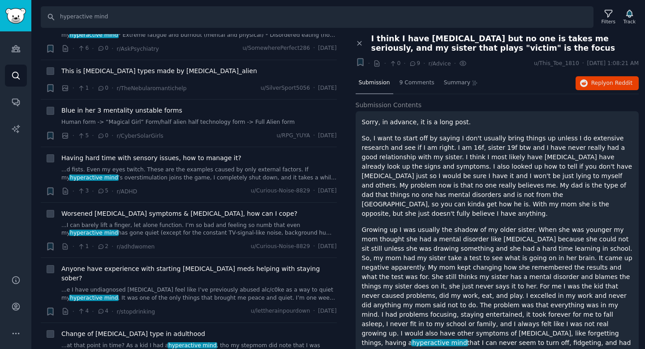
scroll to position [739, 0]
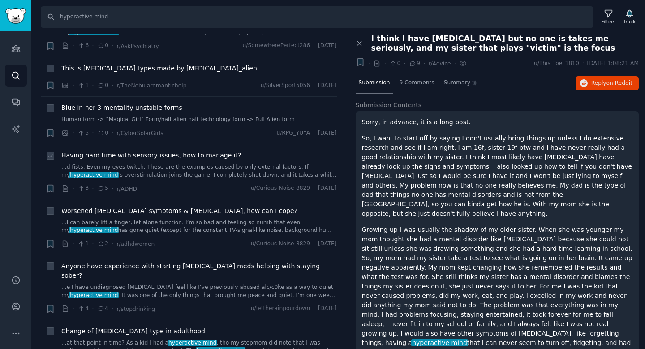
click at [169, 151] on span "Having hard time with sensory issues, how to manage it?" at bounding box center [151, 155] width 180 height 9
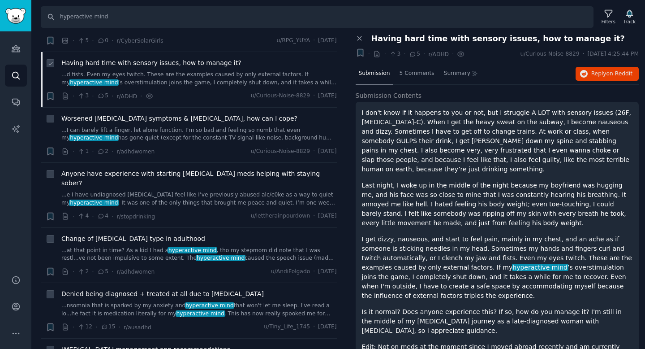
scroll to position [836, 0]
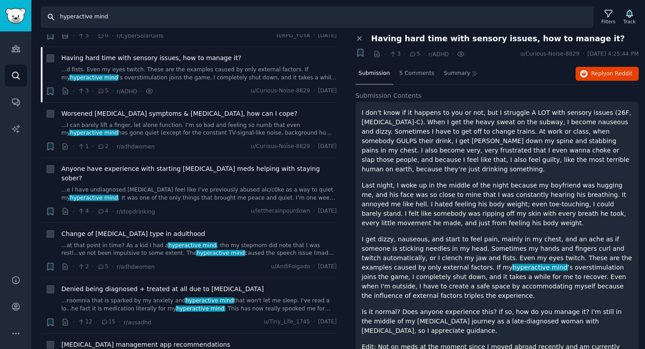
click at [118, 16] on input "hyperactive mind" at bounding box center [317, 17] width 553 height 22
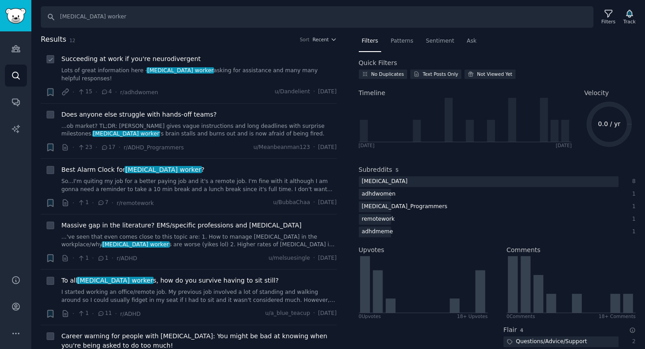
click at [184, 57] on span "Succeeding at work if you're neurodivergent" at bounding box center [130, 58] width 139 height 9
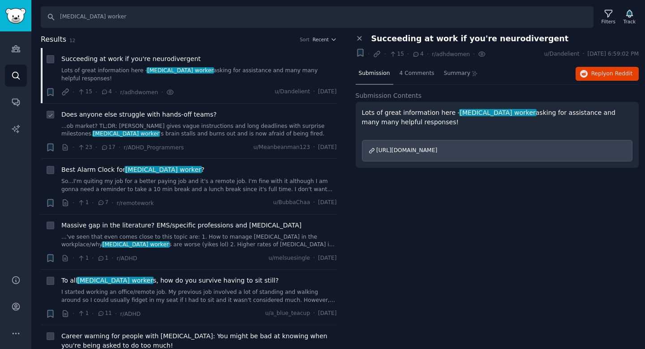
click at [186, 123] on link "...ob market? TL;DR: [PERSON_NAME] gives vague instructions and long deadlines …" at bounding box center [199, 130] width 276 height 16
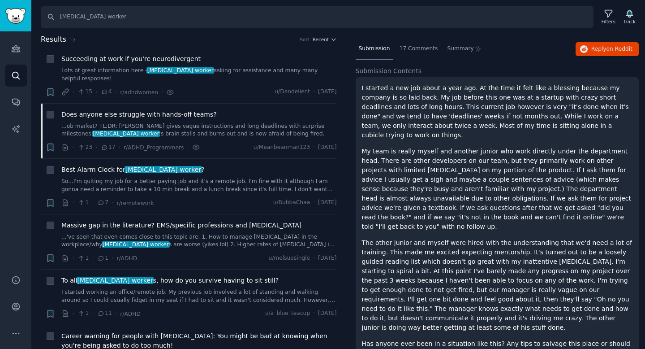
scroll to position [26, 0]
click at [100, 165] on span "Best Alarm Clock for [MEDICAL_DATA] worker ?" at bounding box center [132, 169] width 143 height 9
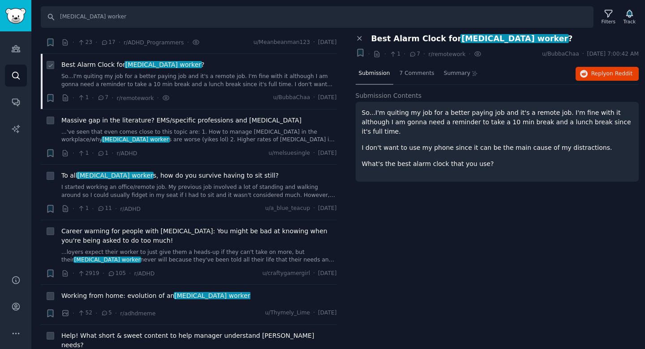
scroll to position [104, 0]
click at [161, 171] on span "To all [MEDICAL_DATA] worker s, how do you survive having to sit still?" at bounding box center [169, 175] width 217 height 9
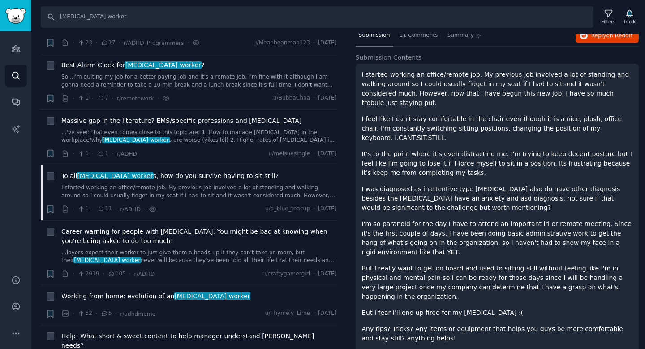
scroll to position [53, 0]
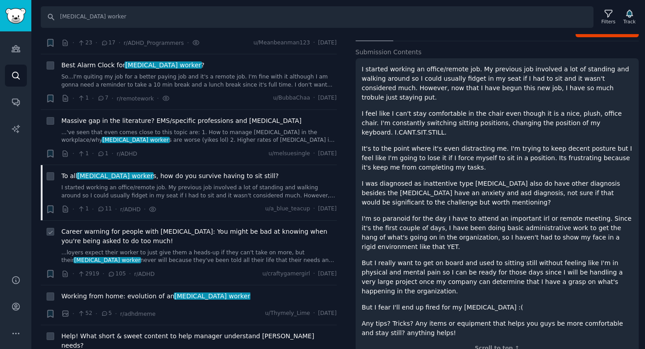
click at [169, 239] on div "Career warning for people with [MEDICAL_DATA]: You might be bad at knowing when…" at bounding box center [199, 246] width 276 height 38
click at [189, 239] on div "Career warning for people with [MEDICAL_DATA]: You might be bad at knowing when…" at bounding box center [199, 246] width 276 height 38
click at [76, 227] on span "Career warning for people with [MEDICAL_DATA]: You might be bad at knowing when…" at bounding box center [199, 236] width 276 height 19
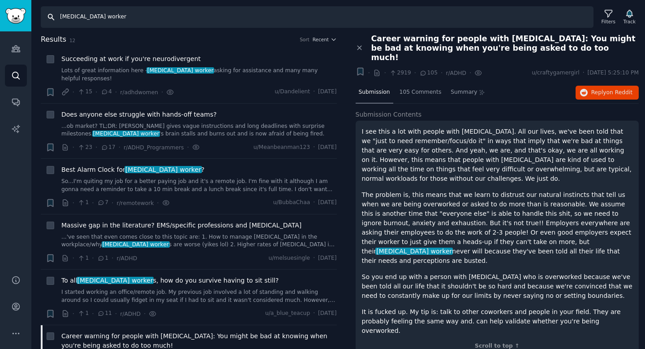
click at [82, 17] on input "[MEDICAL_DATA] worker" at bounding box center [317, 17] width 553 height 22
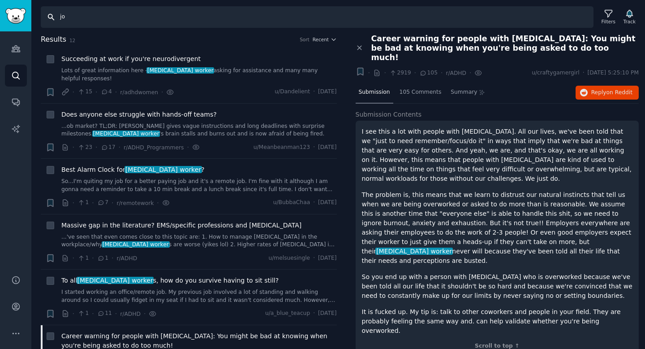
type input "j"
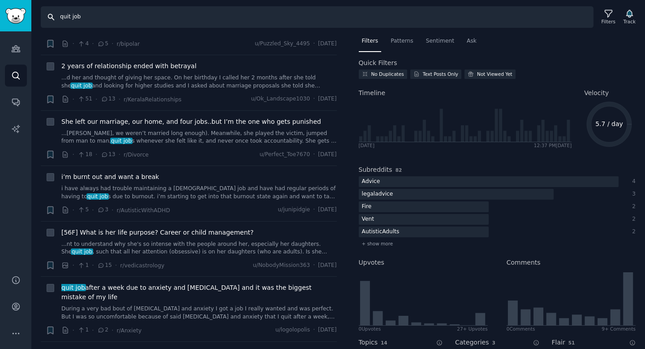
scroll to position [662, 0]
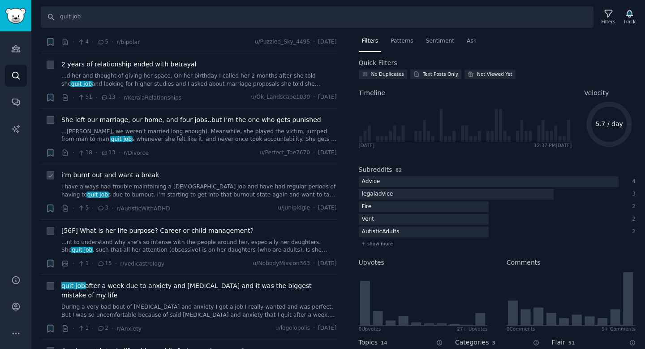
click at [128, 170] on span "i’m burnt out and want a break" at bounding box center [110, 174] width 98 height 9
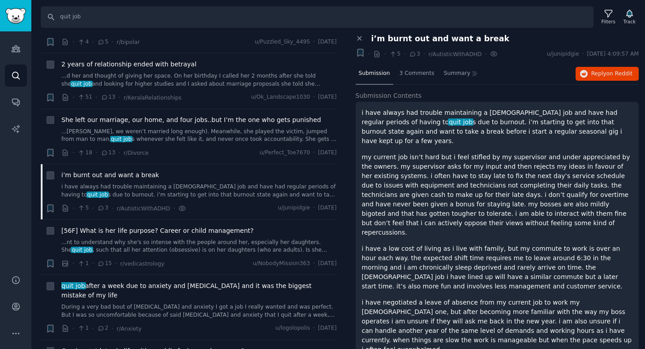
click at [406, 40] on span "i’m burnt out and want a break" at bounding box center [441, 38] width 138 height 9
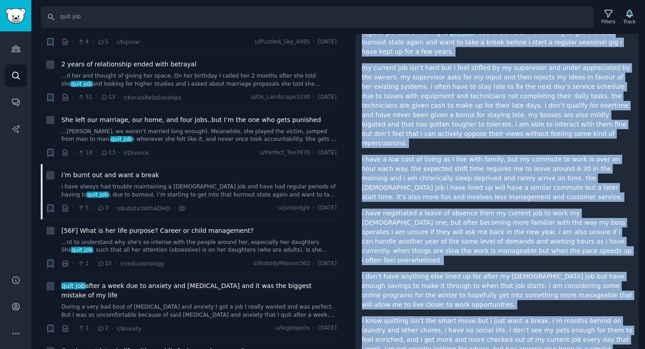
scroll to position [96, 0]
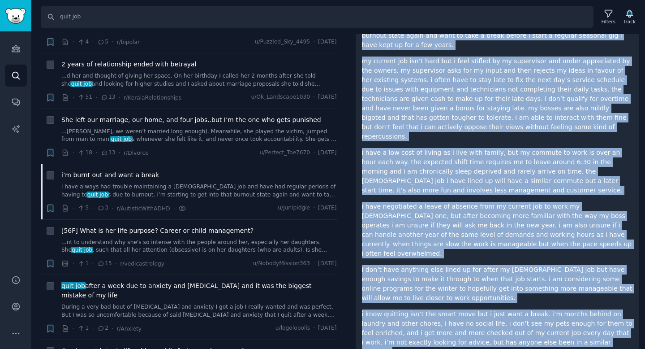
drag, startPoint x: 362, startPoint y: 113, endPoint x: 578, endPoint y: 314, distance: 294.6
click at [548, 299] on div "i have always had trouble maintaining a [DEMOGRAPHIC_DATA] job and have had reg…" at bounding box center [497, 184] width 271 height 344
click at [361, 127] on div "i have always had trouble maintaining a [DEMOGRAPHIC_DATA] job and have had reg…" at bounding box center [498, 192] width 284 height 372
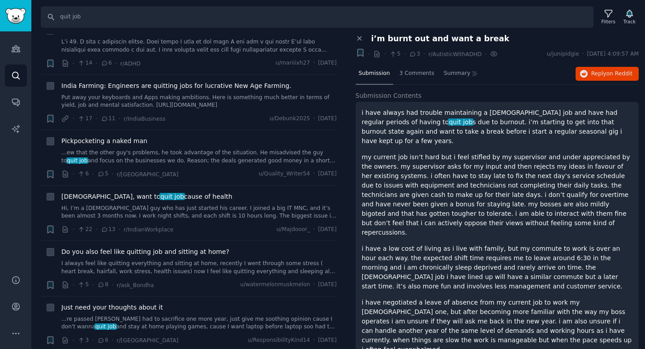
scroll to position [1146, 0]
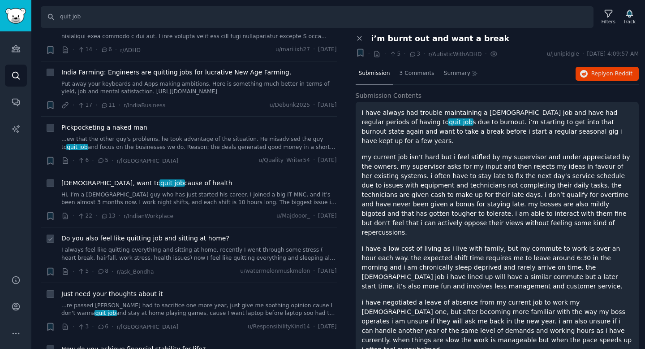
click at [185, 234] on span "Do you also feel like quitting job and sitting at home?" at bounding box center [145, 238] width 168 height 9
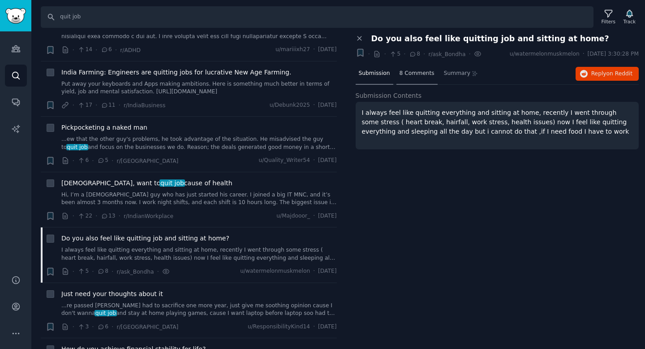
click at [424, 81] on div "8 Comments" at bounding box center [417, 74] width 41 height 22
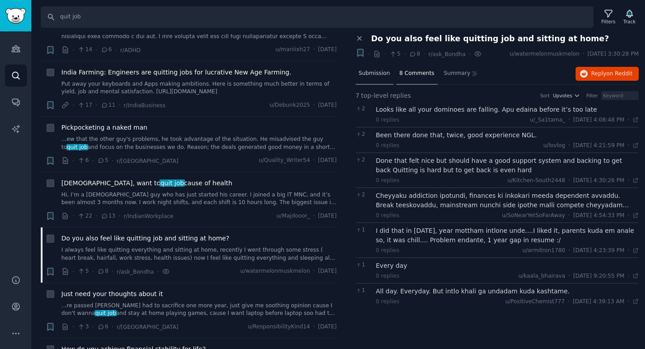
click at [381, 78] on div "Submission" at bounding box center [375, 74] width 38 height 22
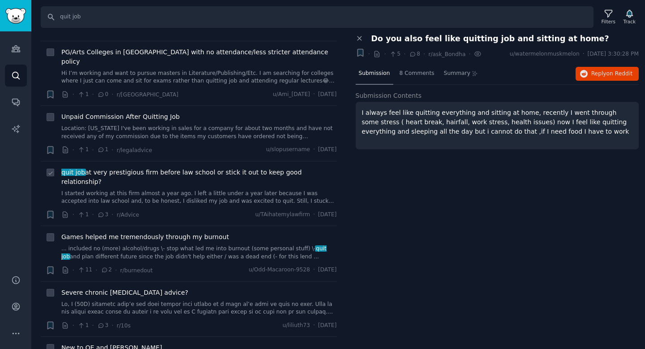
scroll to position [1499, 0]
click at [151, 232] on span "Games helped me tremendously through my burnout" at bounding box center [145, 236] width 168 height 9
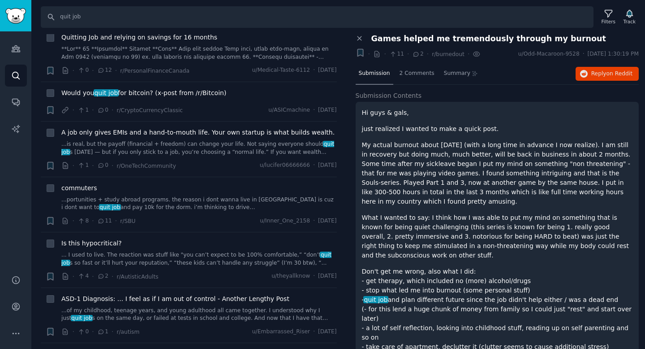
scroll to position [2347, 0]
click at [96, 238] on span "Is this hypocritical?" at bounding box center [91, 242] width 61 height 9
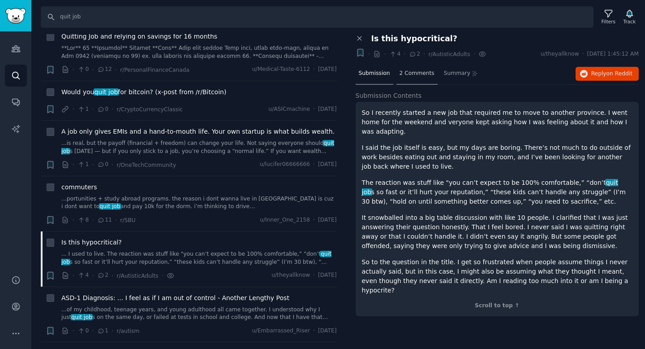
click at [401, 73] on span "2 Comments" at bounding box center [417, 73] width 35 height 8
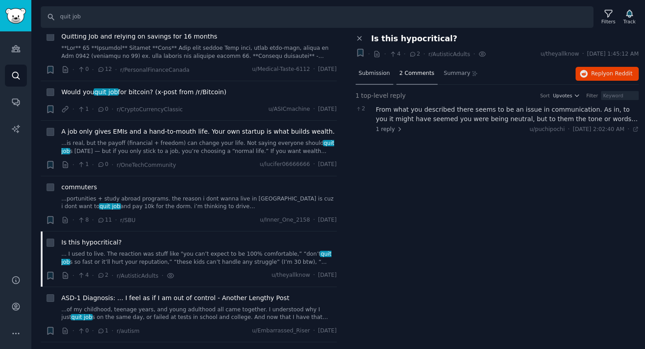
click at [375, 76] on span "Submission" at bounding box center [374, 73] width 31 height 8
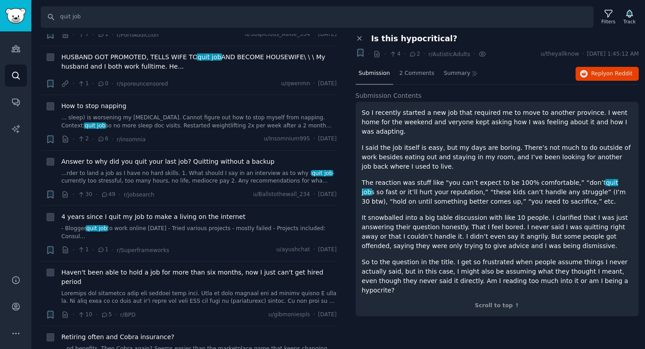
scroll to position [2940, 0]
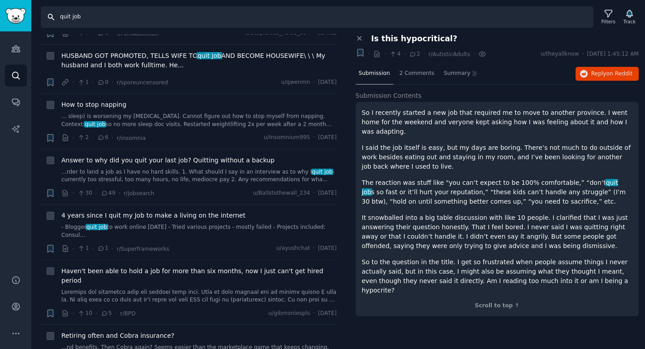
click at [70, 18] on input "quit job" at bounding box center [317, 17] width 553 height 22
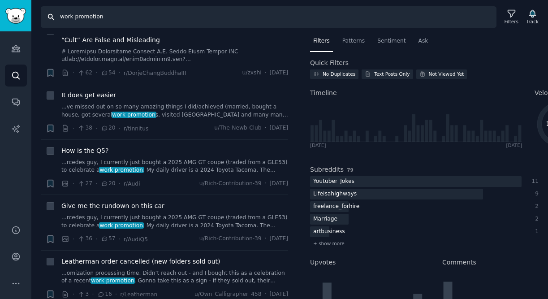
scroll to position [1865, 0]
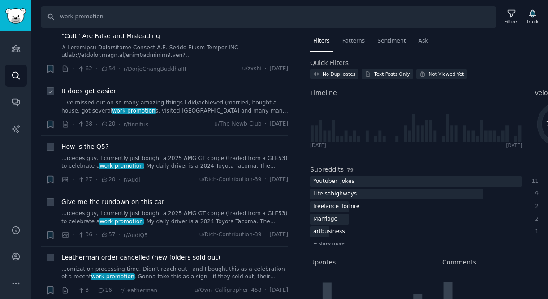
click at [96, 87] on div "It does get easier ...ve missed out on so many amazing things I did/achieved (m…" at bounding box center [174, 101] width 227 height 28
click at [88, 87] on span "It does get easier" at bounding box center [88, 91] width 55 height 9
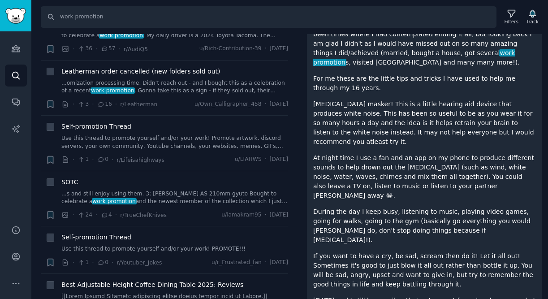
scroll to position [2061, 0]
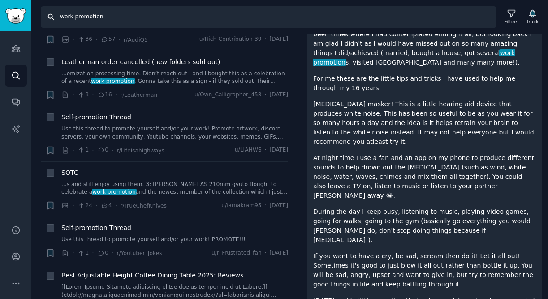
click at [89, 20] on input "work promotion" at bounding box center [269, 17] width 456 height 22
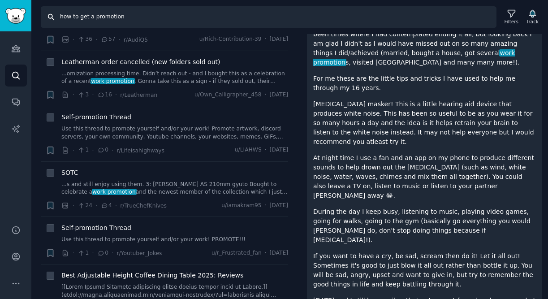
type input "how to get a promotion"
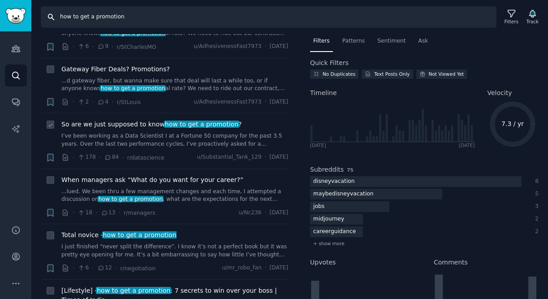
scroll to position [60, 0]
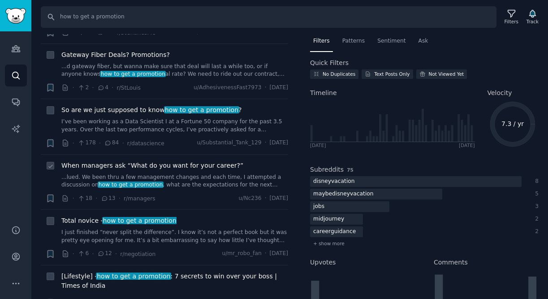
click at [172, 165] on span "When managers ask “What do you want for your career?”" at bounding box center [152, 165] width 182 height 9
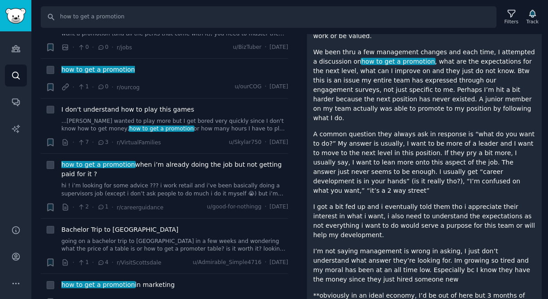
scroll to position [508, 0]
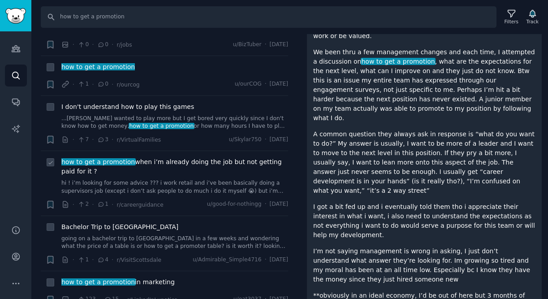
click at [153, 161] on span "how to get a promotion when i’m already doing the job but not getting paid for …" at bounding box center [174, 166] width 227 height 19
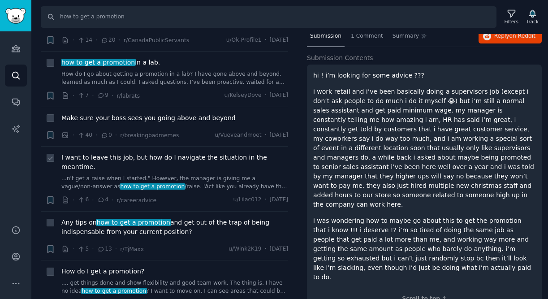
scroll to position [1614, 0]
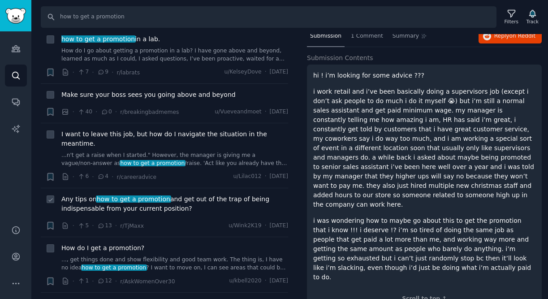
click at [177, 195] on span "Any tips on how to get a promotion and get out of the trap of being indispensab…" at bounding box center [174, 204] width 227 height 19
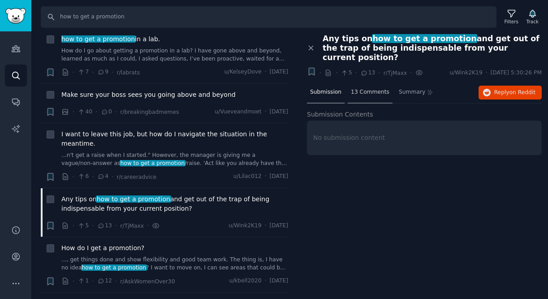
click at [357, 87] on div "13 Comments" at bounding box center [370, 93] width 45 height 22
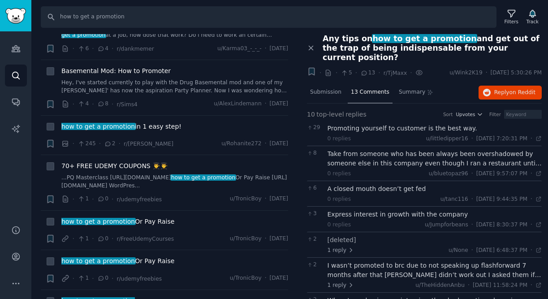
scroll to position [2199, 0]
